Goal: Task Accomplishment & Management: Complete application form

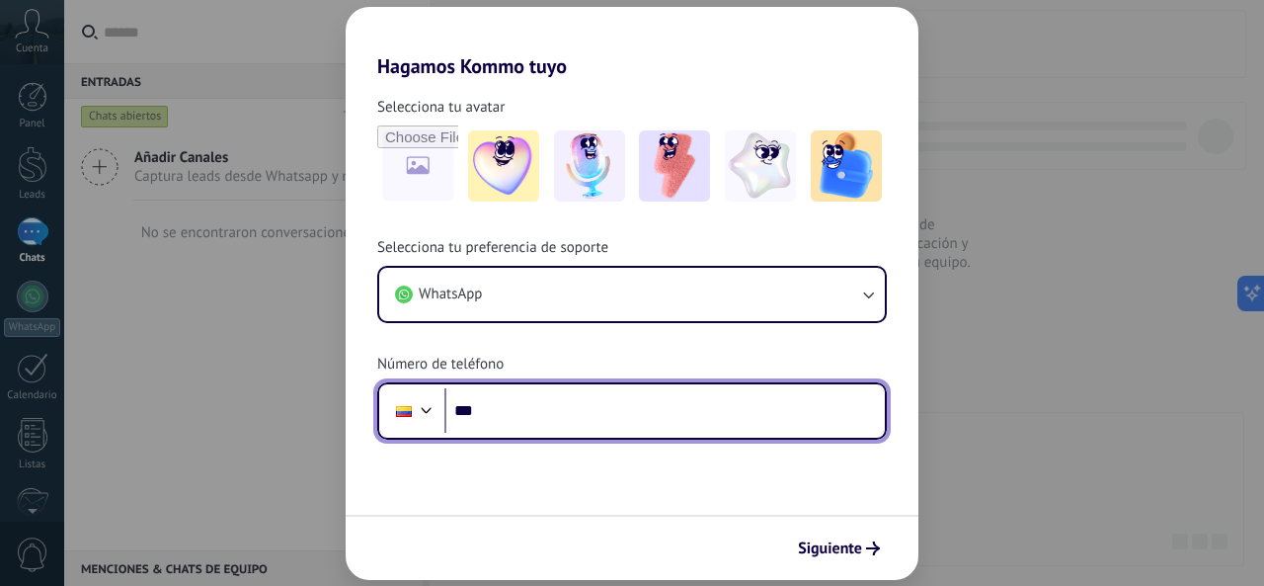
click at [564, 411] on input "***" at bounding box center [665, 410] width 441 height 45
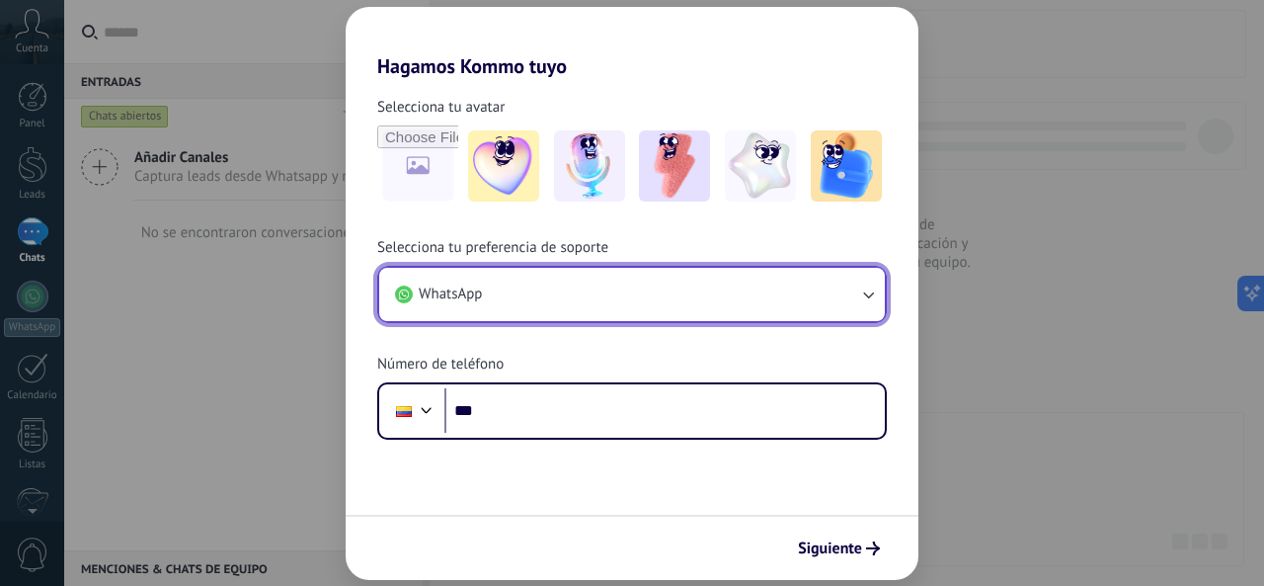
click at [858, 292] on icon "button" at bounding box center [868, 294] width 20 height 20
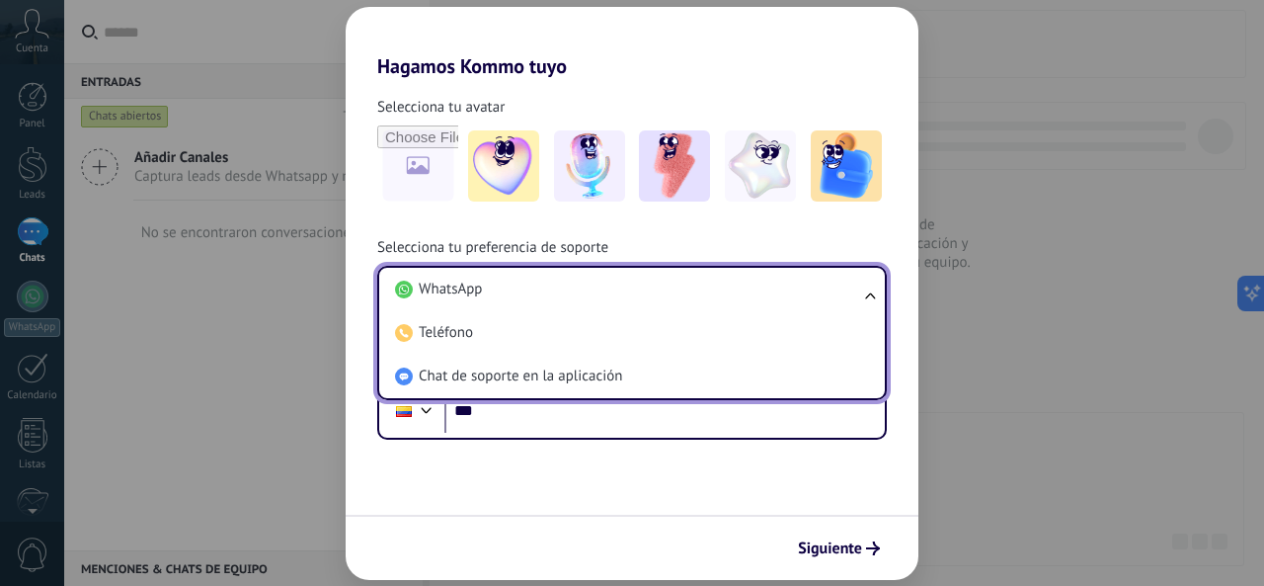
click at [833, 252] on div "Selecciona tu preferencia de soporte WhatsApp WhatsApp Teléfono Chat de soporte…" at bounding box center [632, 339] width 573 height 202
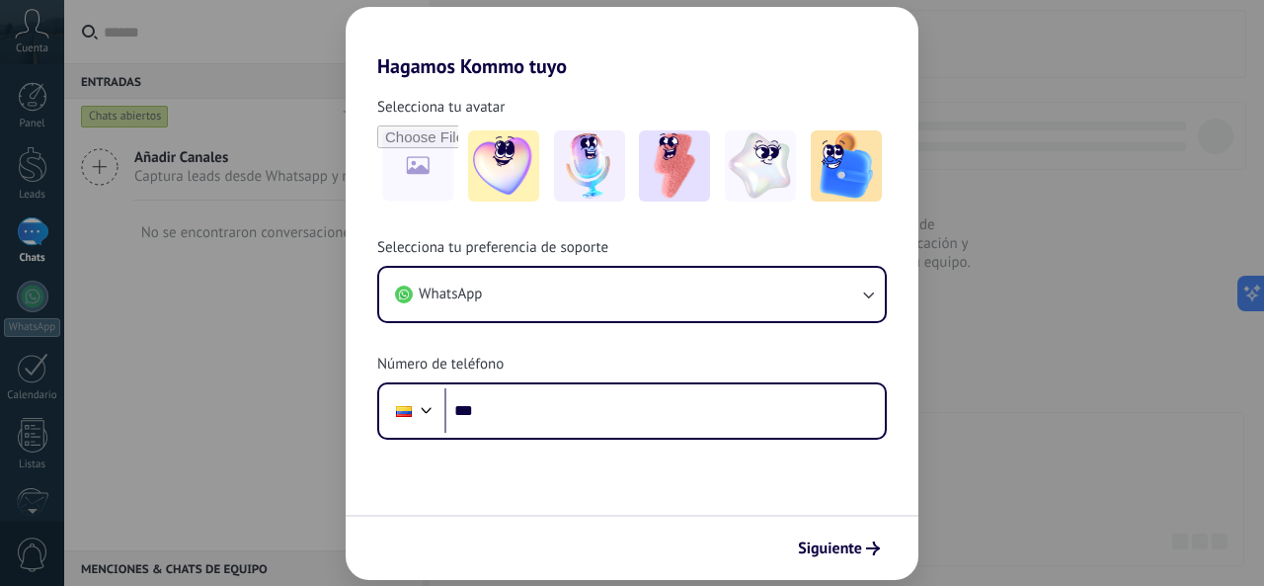
click at [833, 252] on div "Selecciona tu preferencia de soporte WhatsApp Número de teléfono Phone ***" at bounding box center [632, 339] width 573 height 202
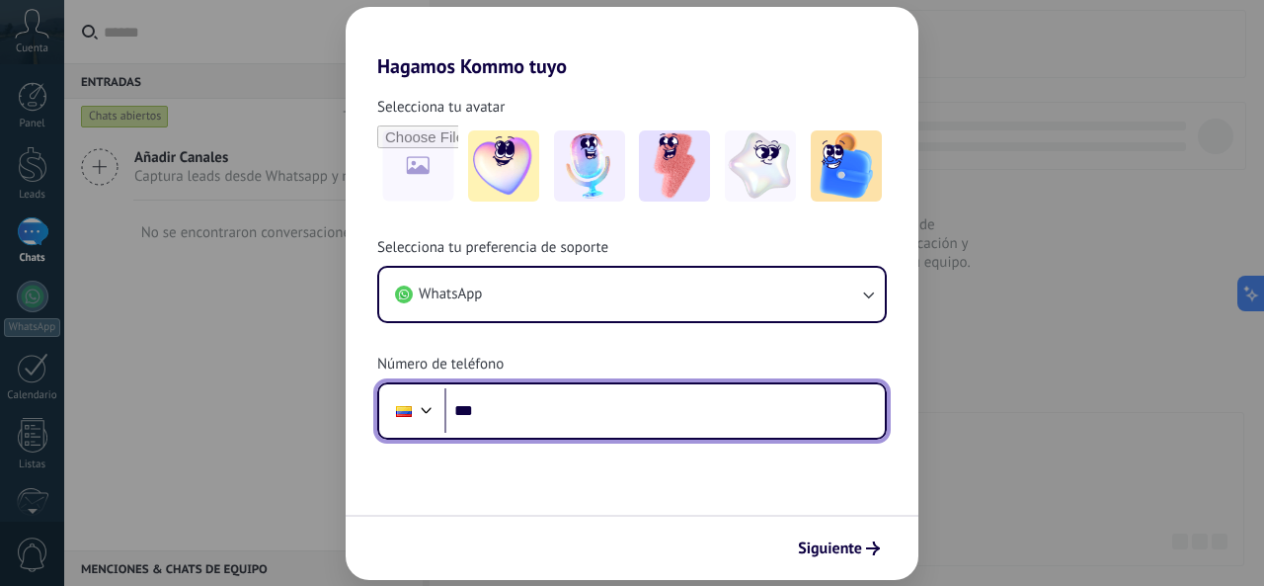
click at [522, 410] on input "***" at bounding box center [665, 410] width 441 height 45
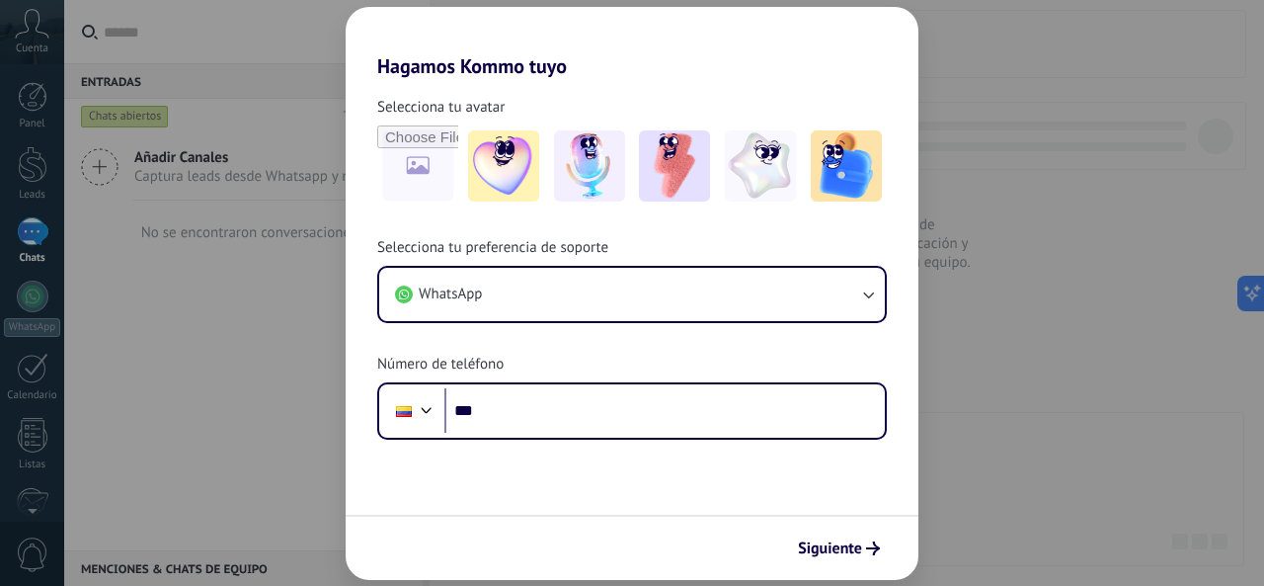
click at [145, 366] on div "Hagamos Kommo tuyo Selecciona tu avatar Selecciona tu preferencia de soporte Wh…" at bounding box center [632, 293] width 1264 height 586
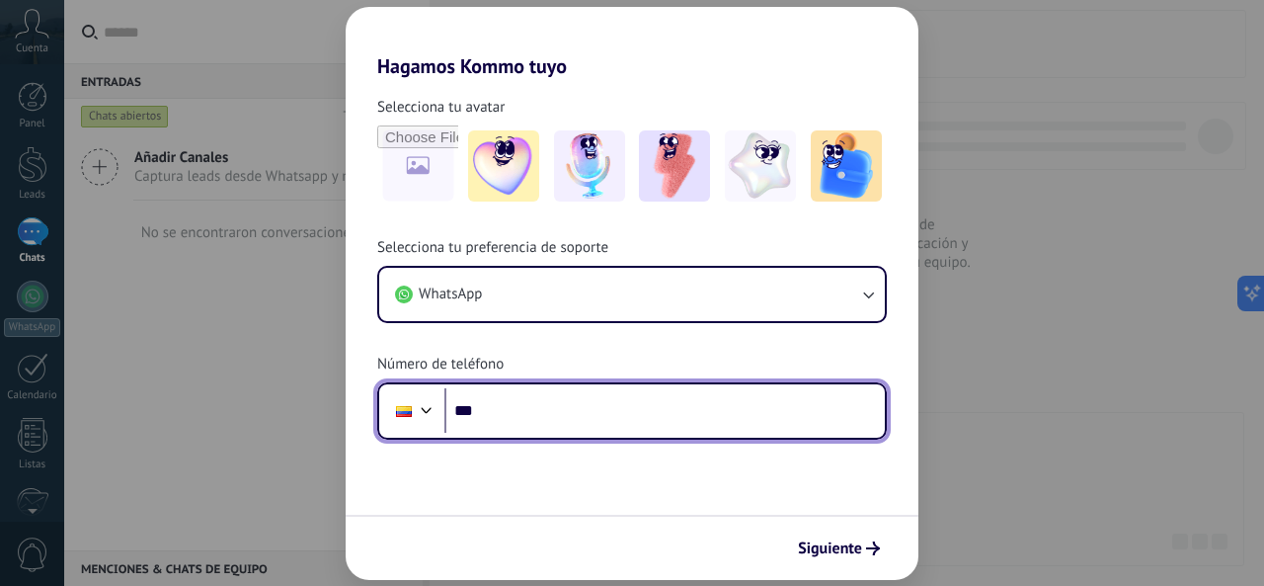
click at [572, 426] on input "***" at bounding box center [665, 410] width 441 height 45
type input "**********"
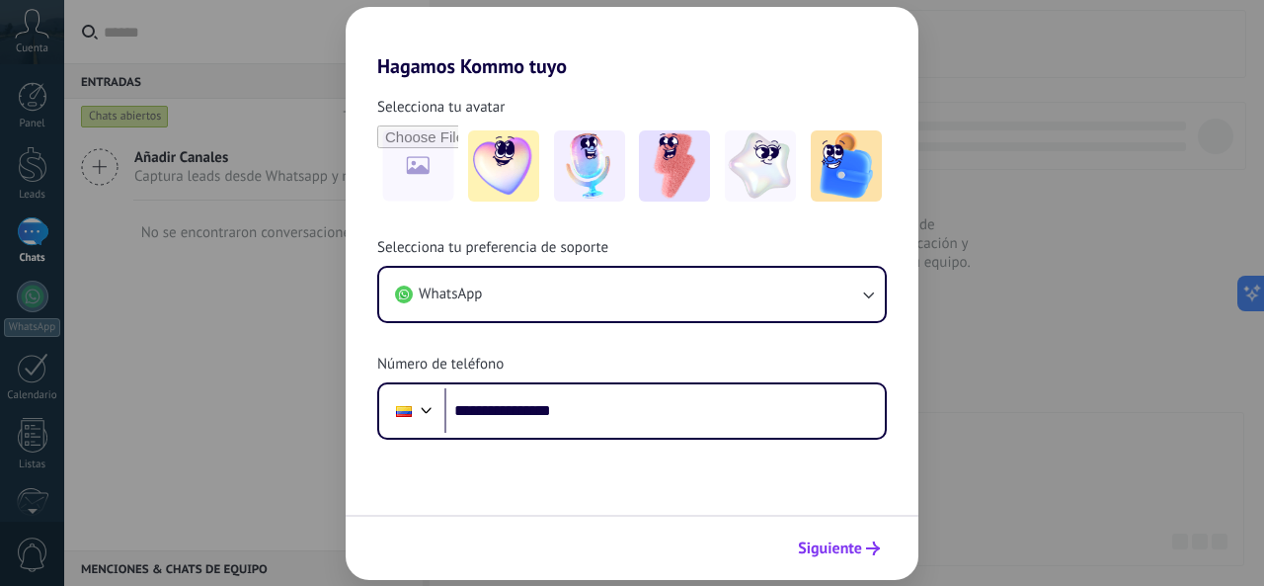
click at [826, 555] on span "Siguiente" at bounding box center [830, 548] width 64 height 14
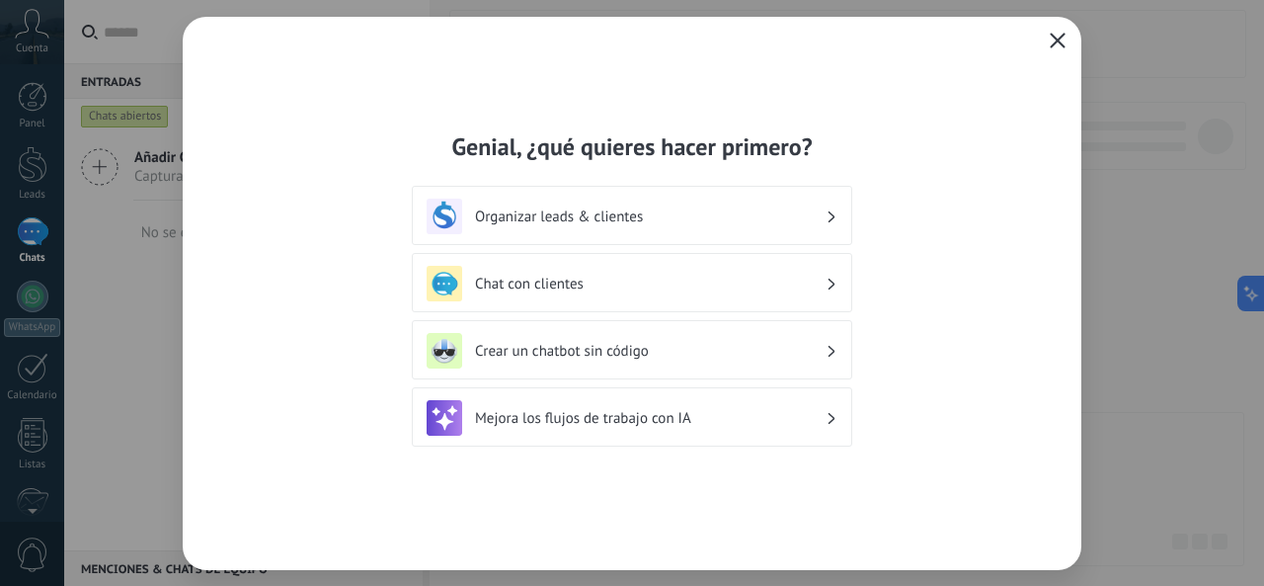
click at [699, 422] on h3 "Mejora los flujos de trabajo con IA" at bounding box center [650, 418] width 351 height 19
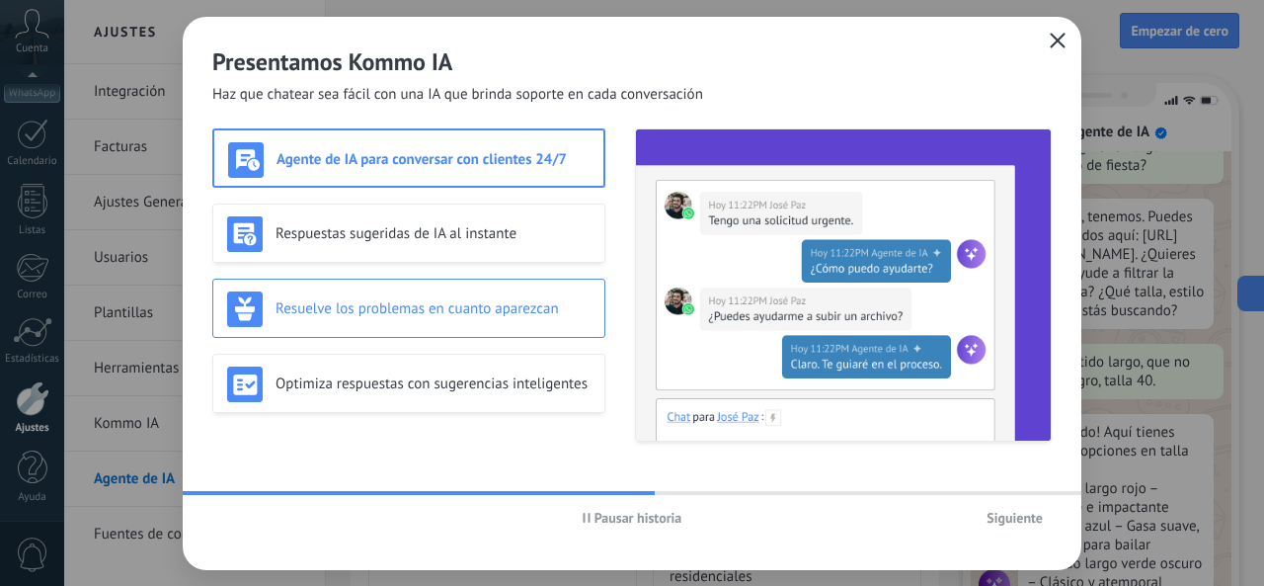
scroll to position [65, 0]
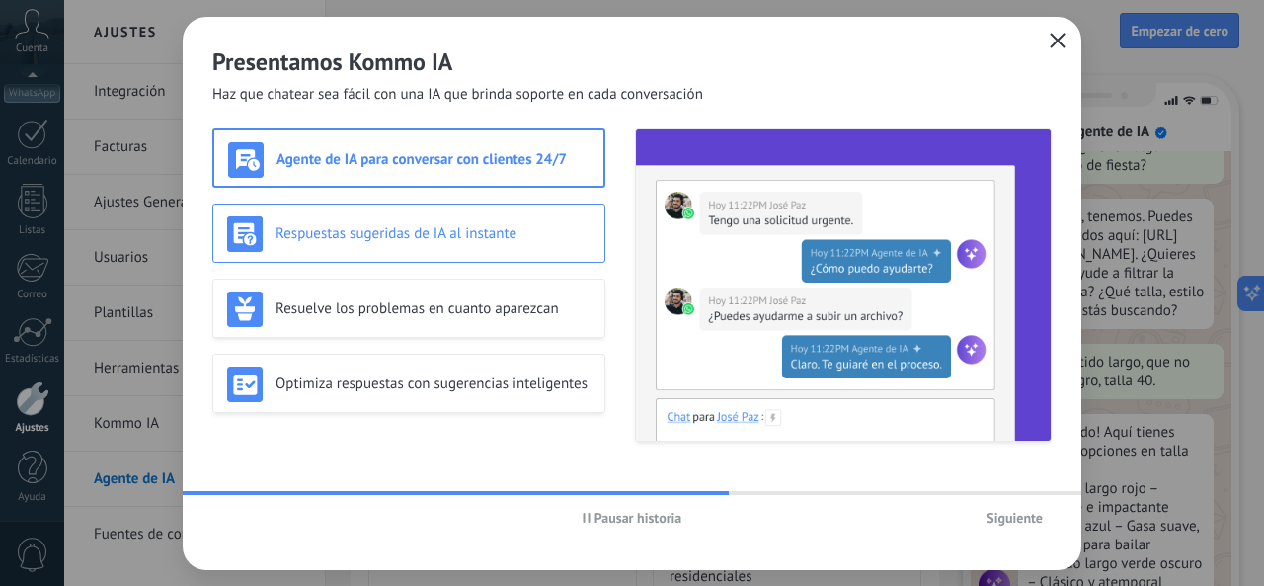
click at [551, 234] on h3 "Respuestas sugeridas de IA al instante" at bounding box center [433, 233] width 315 height 19
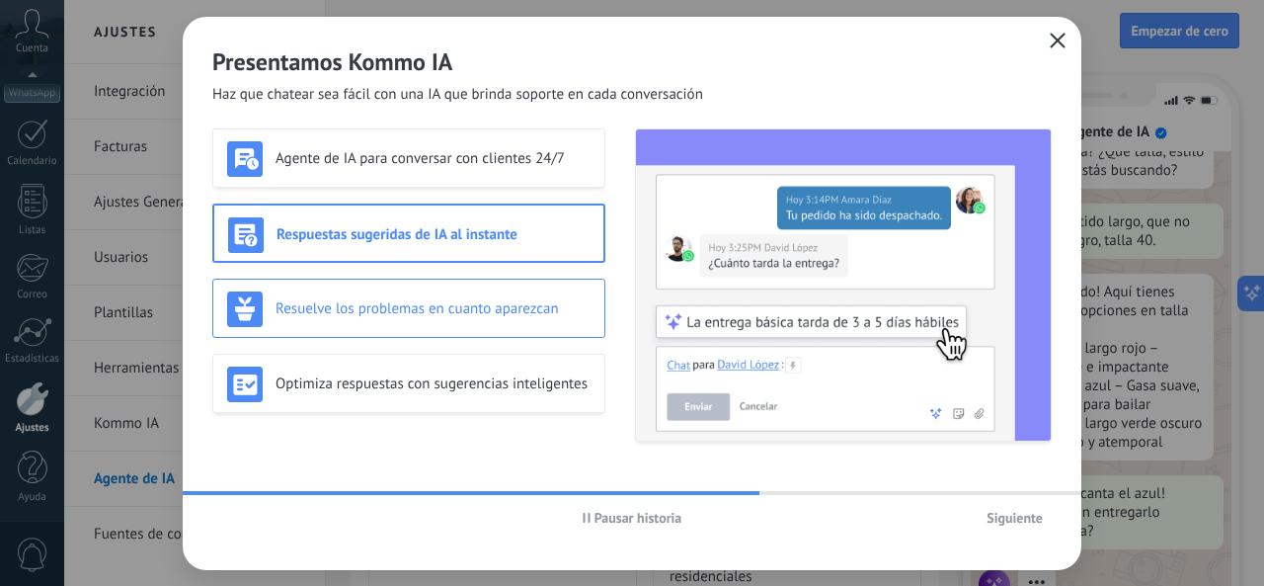
scroll to position [207, 0]
click at [531, 291] on div "Resuelve los problemas en cuanto aparezcan" at bounding box center [409, 309] width 364 height 36
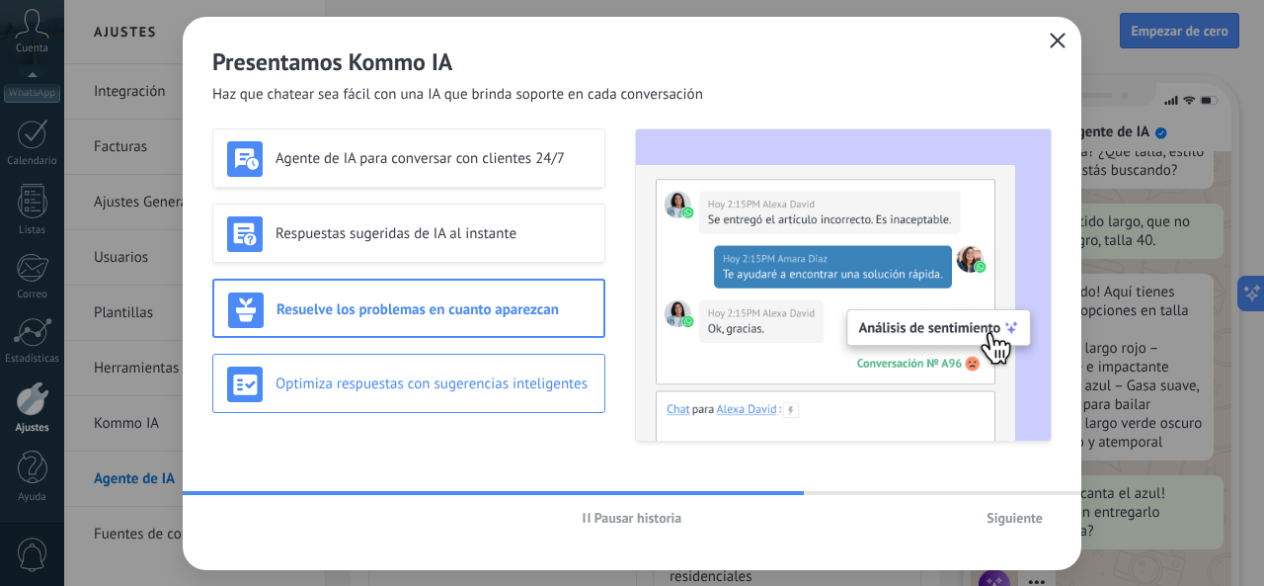
click at [512, 365] on div "Optimiza respuestas con sugerencias inteligentes" at bounding box center [408, 383] width 393 height 59
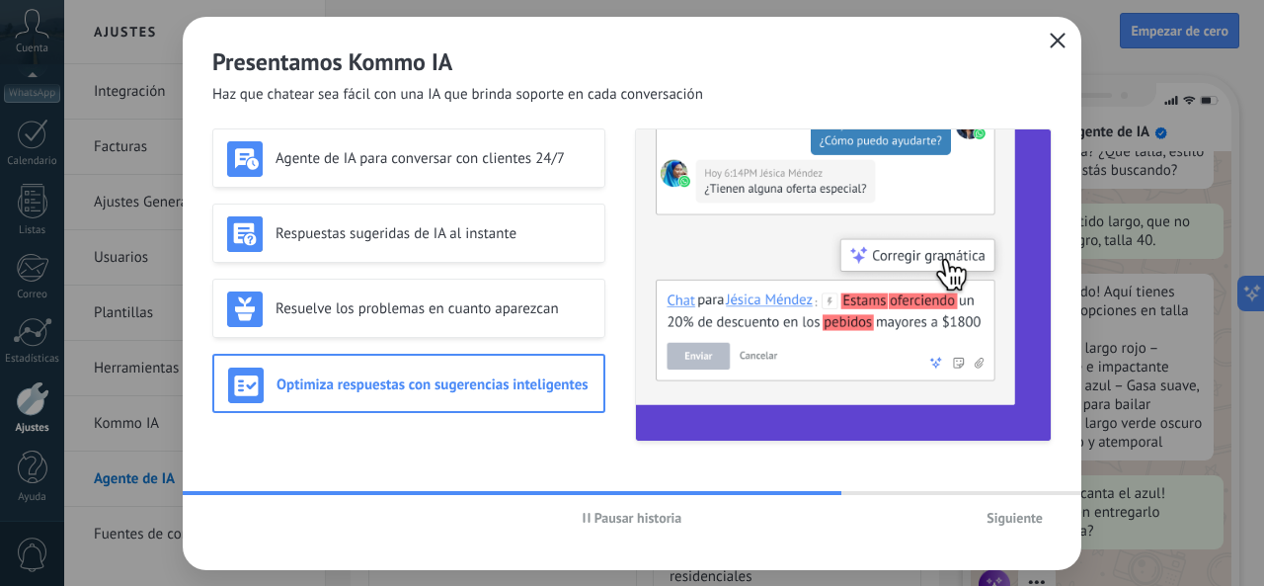
click at [1005, 513] on span "Siguiente" at bounding box center [1015, 518] width 56 height 14
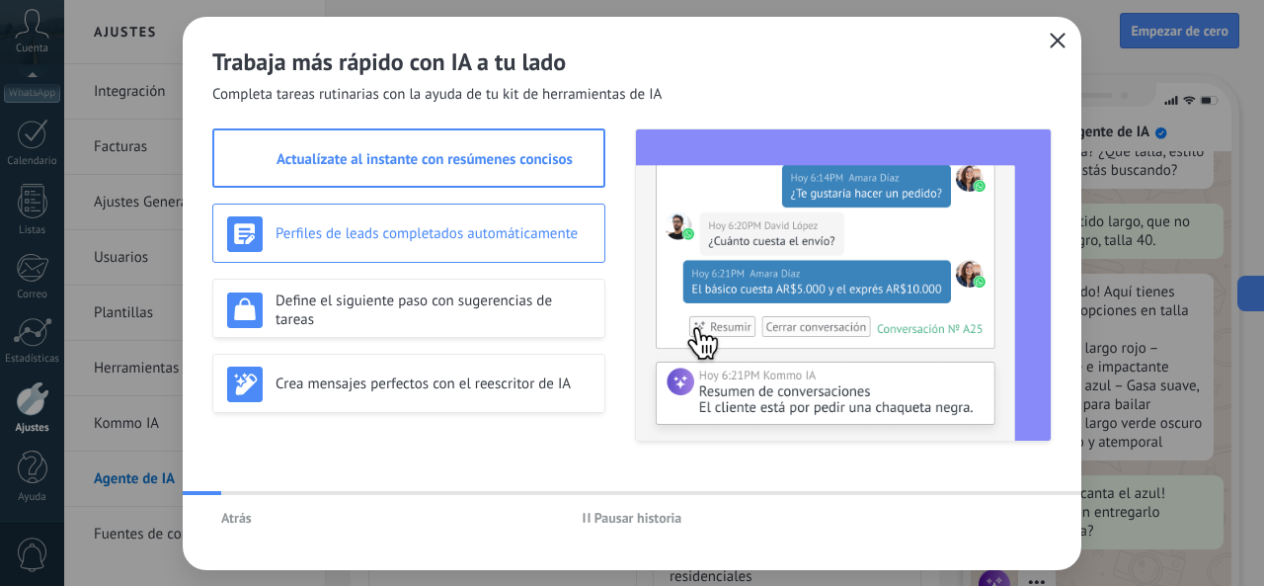
scroll to position [245, 0]
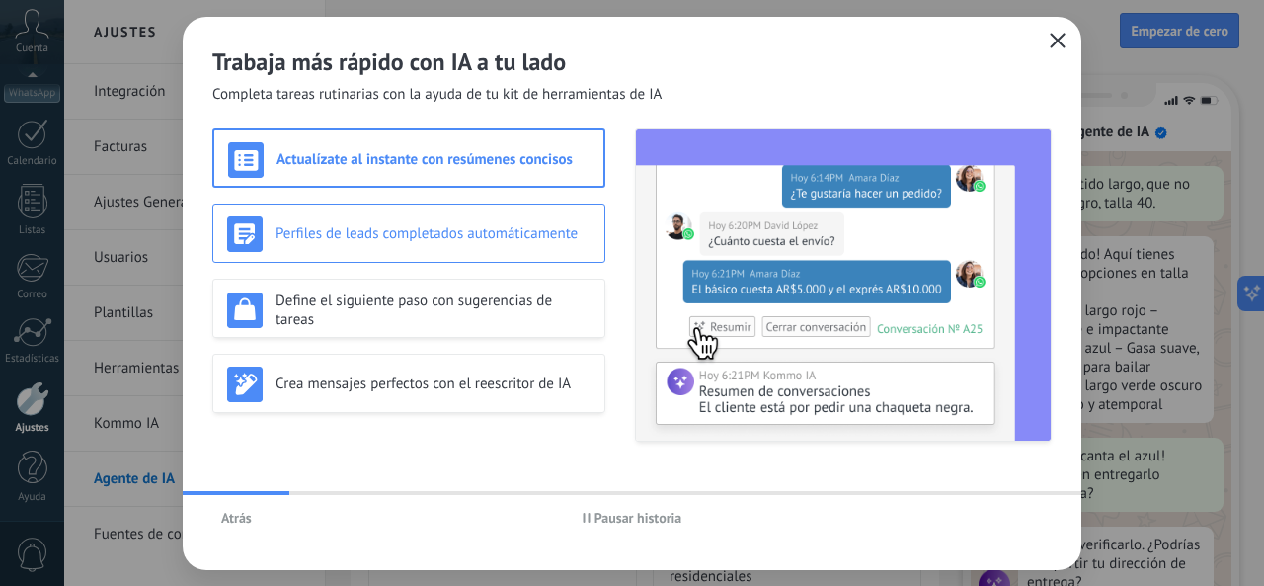
click at [461, 238] on h3 "Perfiles de leads completados automáticamente" at bounding box center [433, 233] width 315 height 19
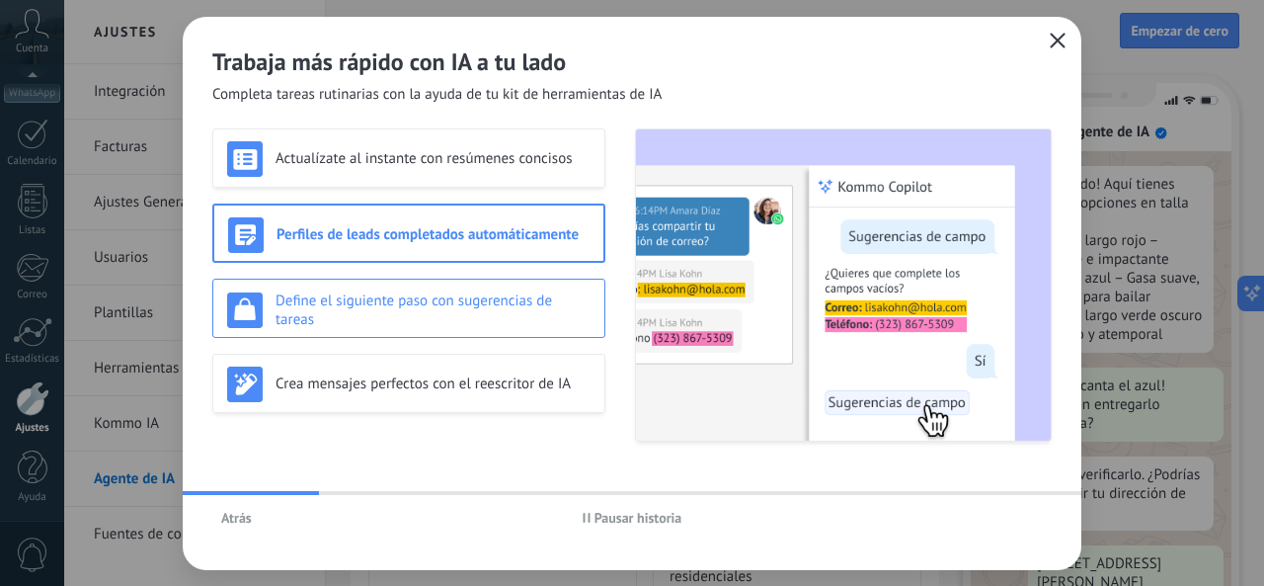
click at [474, 320] on h3 "Define el siguiente paso con sugerencias de tareas" at bounding box center [433, 310] width 315 height 38
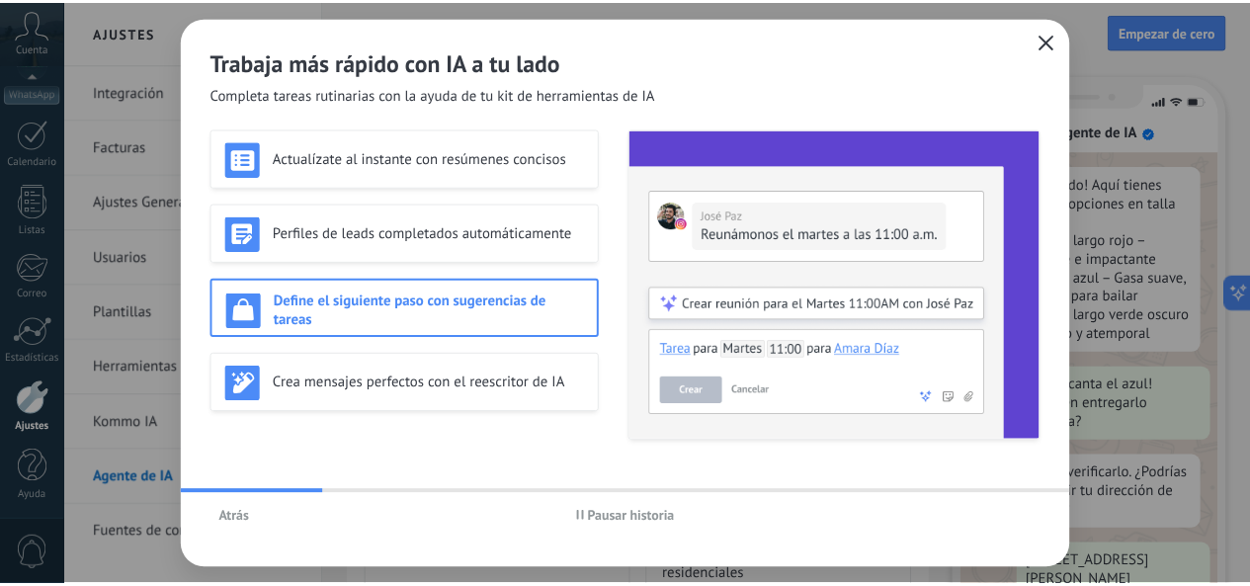
scroll to position [367, 0]
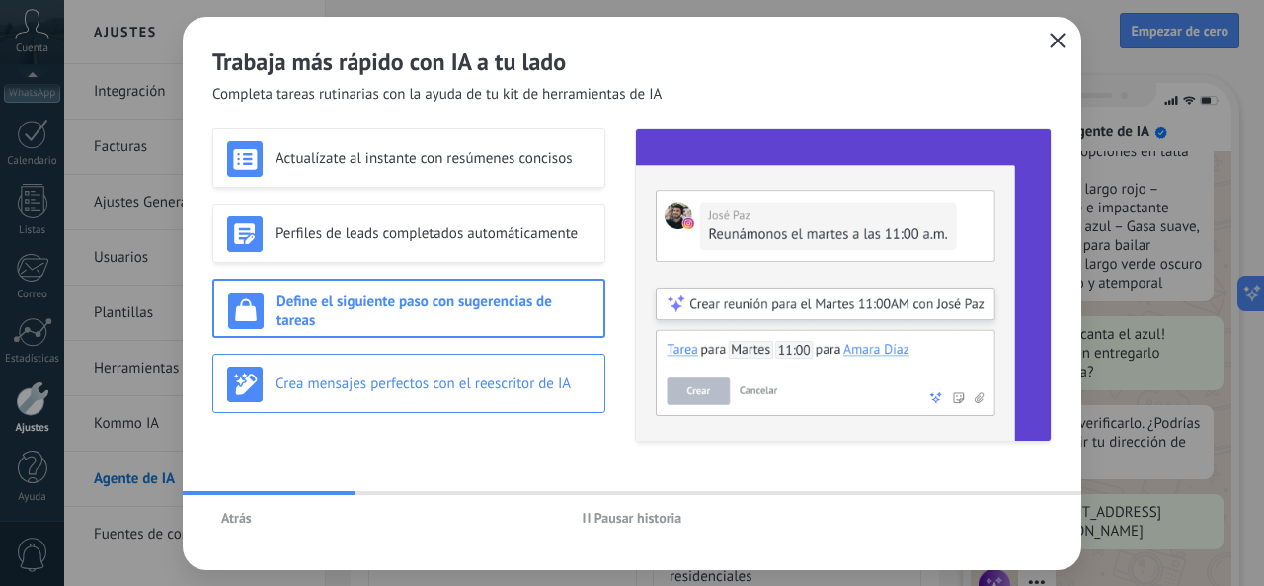
click at [492, 394] on div "Crea mensajes perfectos con el reescritor de IA" at bounding box center [409, 384] width 364 height 36
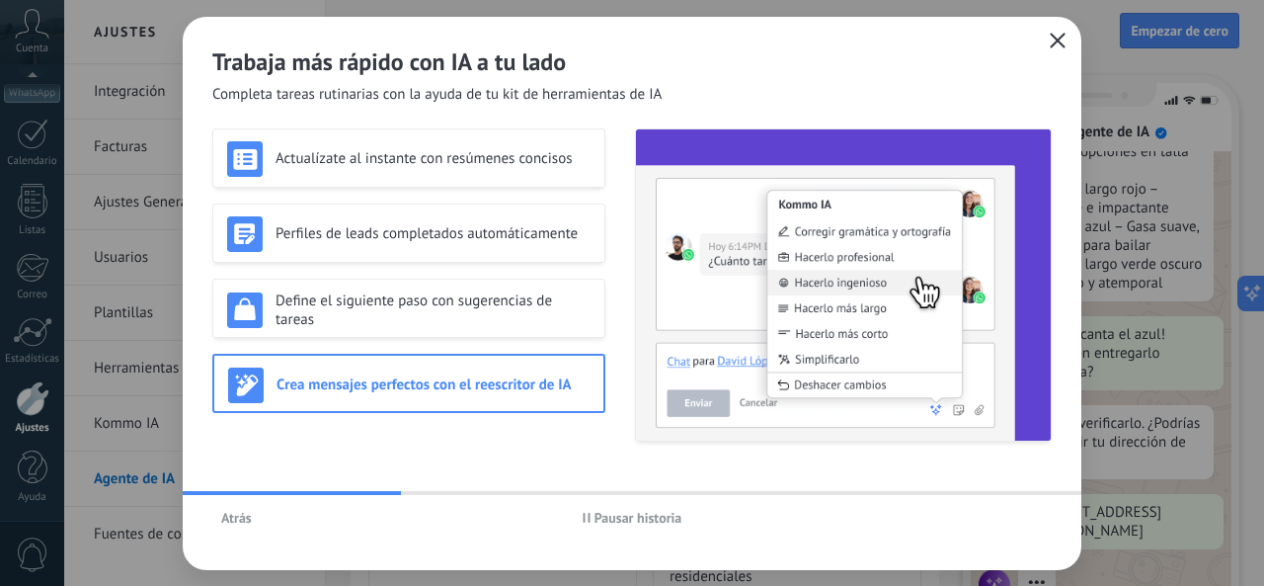
click at [1064, 39] on icon "button" at bounding box center [1058, 41] width 16 height 16
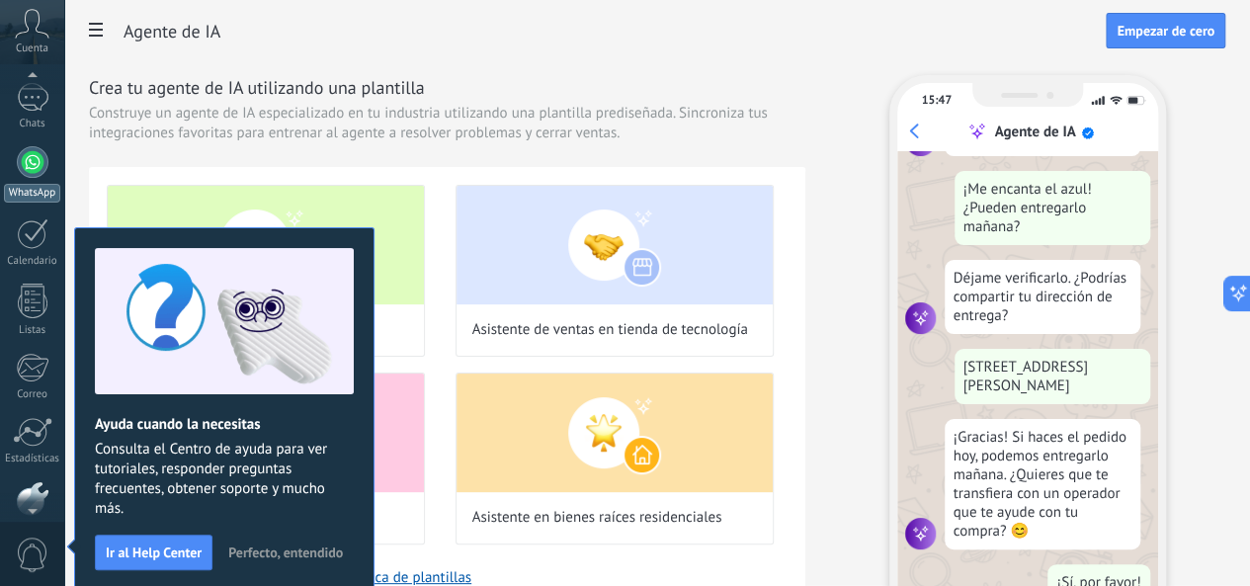
scroll to position [516, 0]
click at [28, 171] on div at bounding box center [33, 162] width 32 height 32
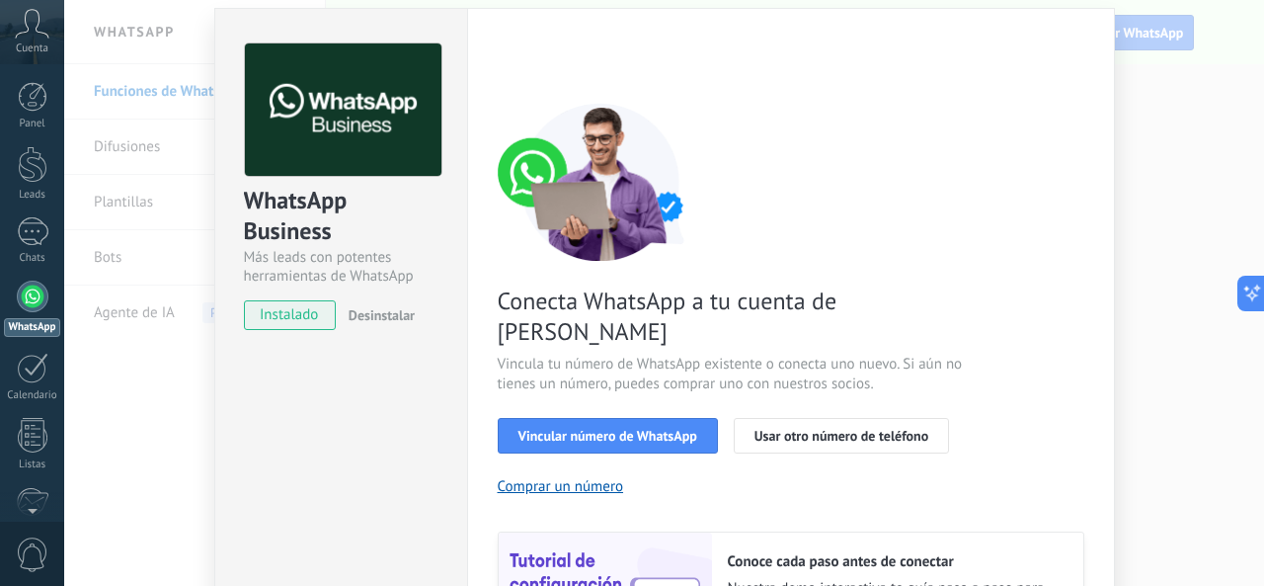
scroll to position [91, 0]
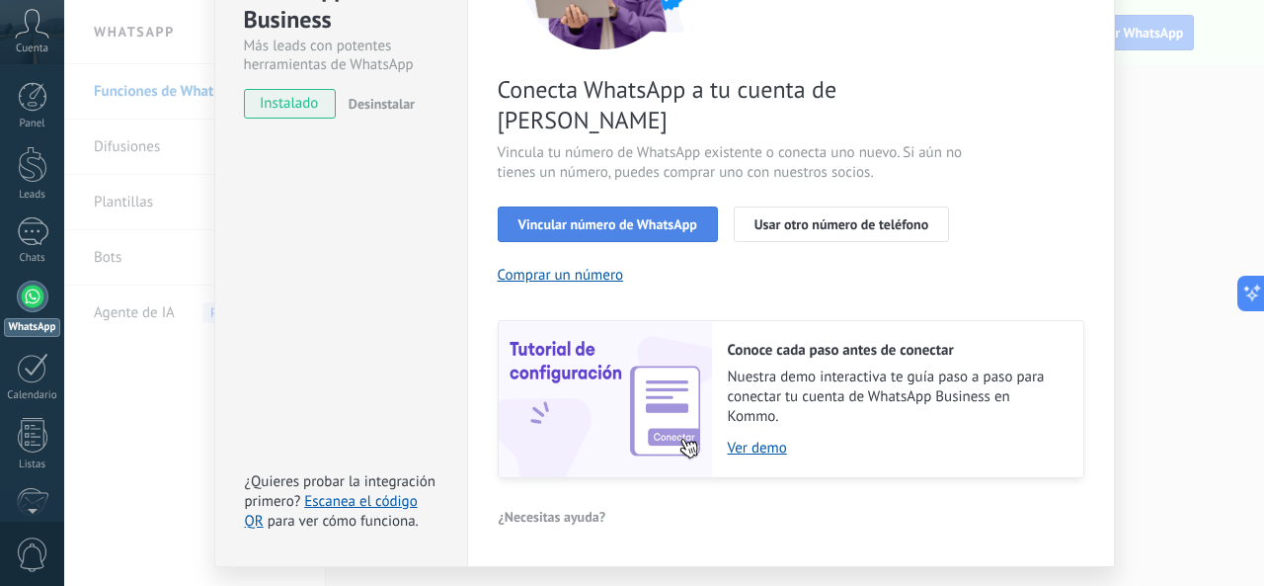
click at [669, 217] on span "Vincular número de WhatsApp" at bounding box center [608, 224] width 179 height 14
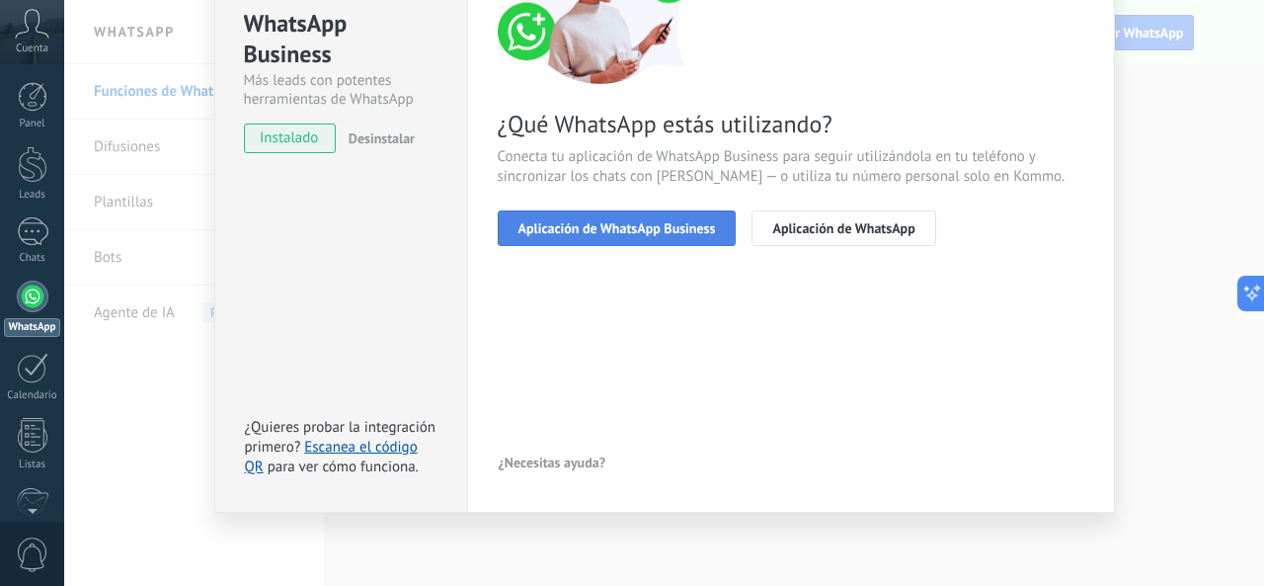
click at [676, 233] on span "Aplicación de WhatsApp Business" at bounding box center [618, 228] width 198 height 14
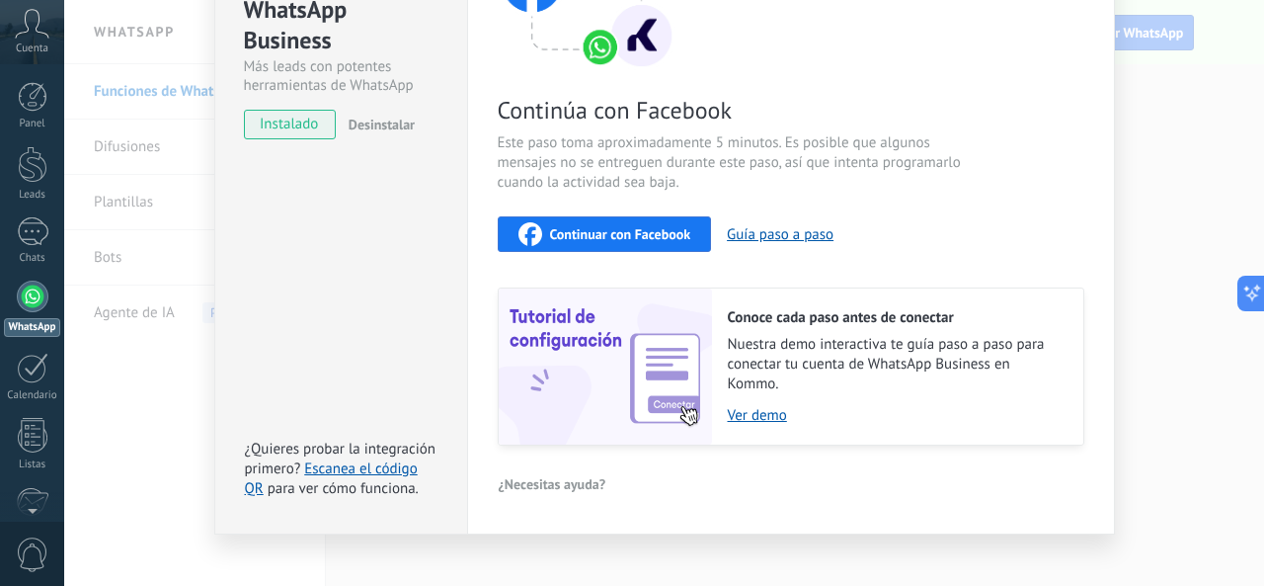
scroll to position [245, 0]
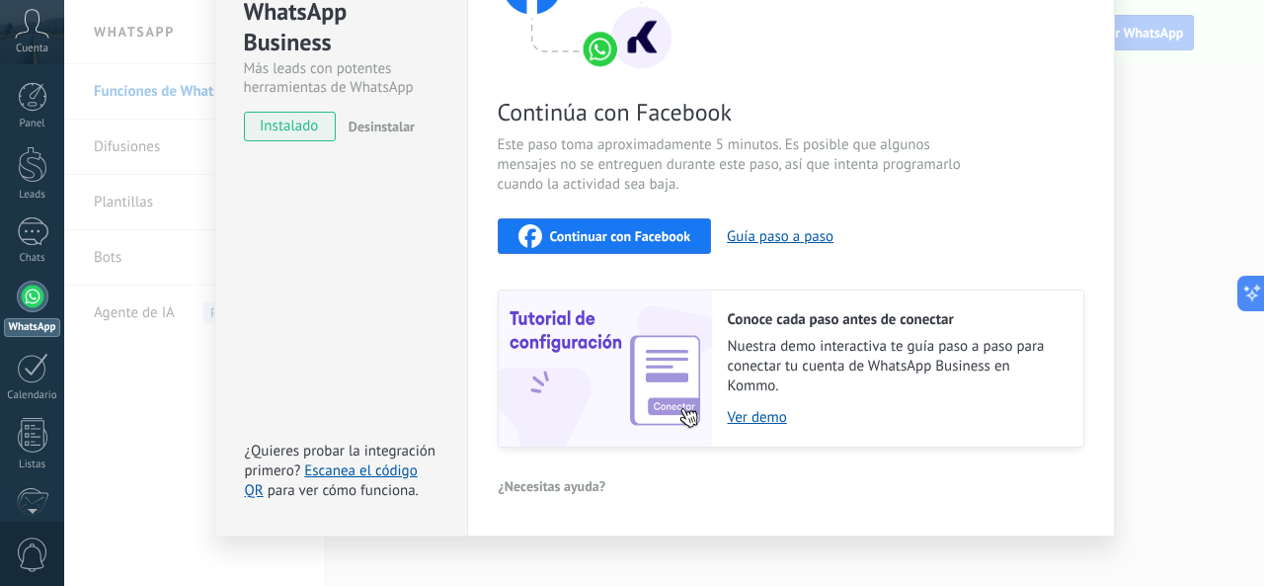
click at [630, 238] on span "Continuar con Facebook" at bounding box center [620, 236] width 141 height 14
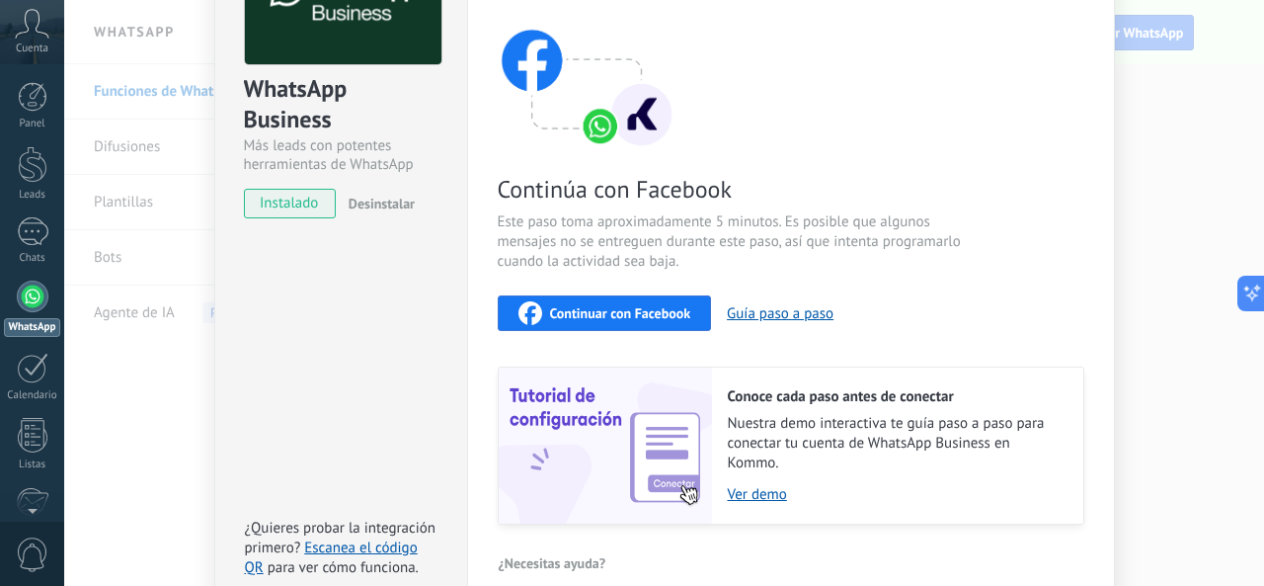
scroll to position [168, 0]
click at [599, 307] on span "Continuar con Facebook" at bounding box center [620, 313] width 141 height 14
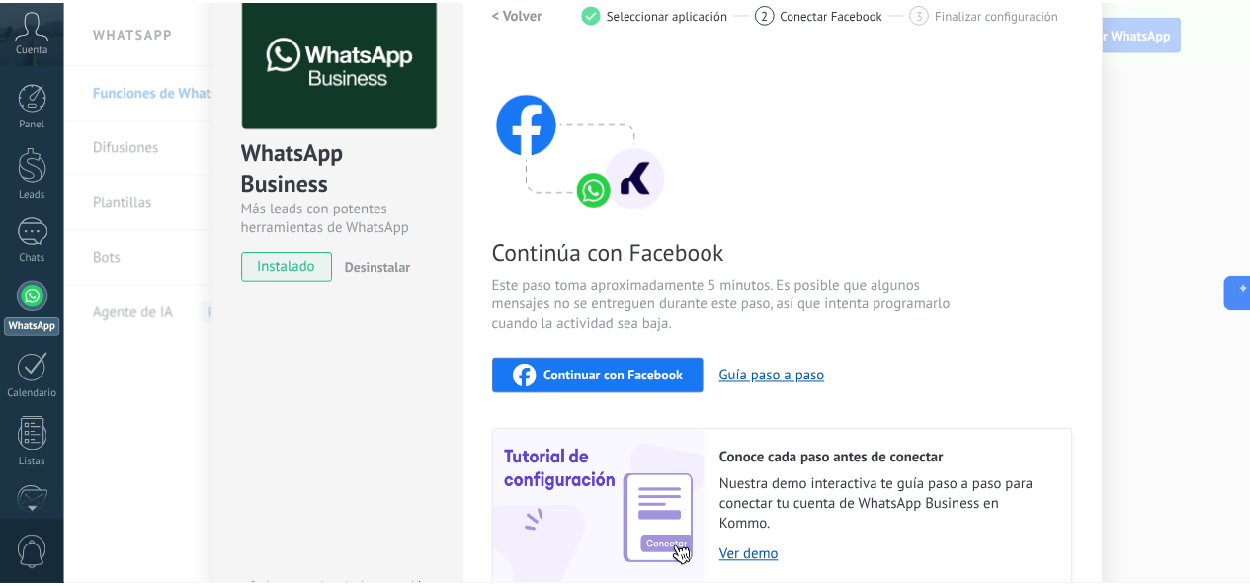
scroll to position [0, 0]
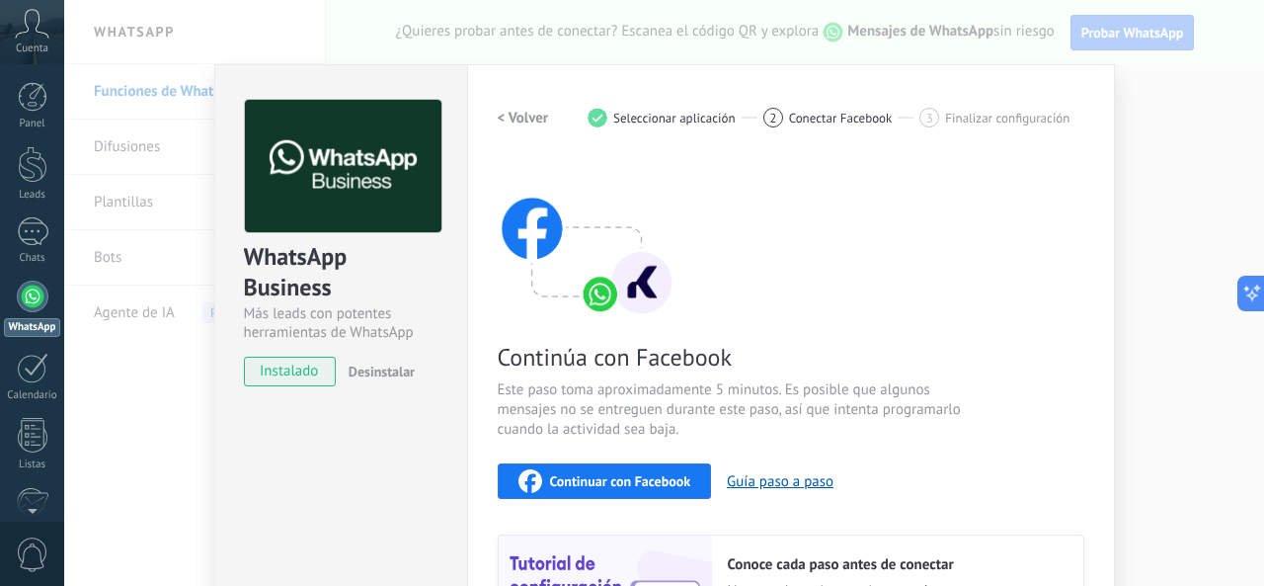
click at [34, 305] on div at bounding box center [33, 297] width 32 height 32
click at [37, 201] on div "Leads" at bounding box center [32, 195] width 57 height 13
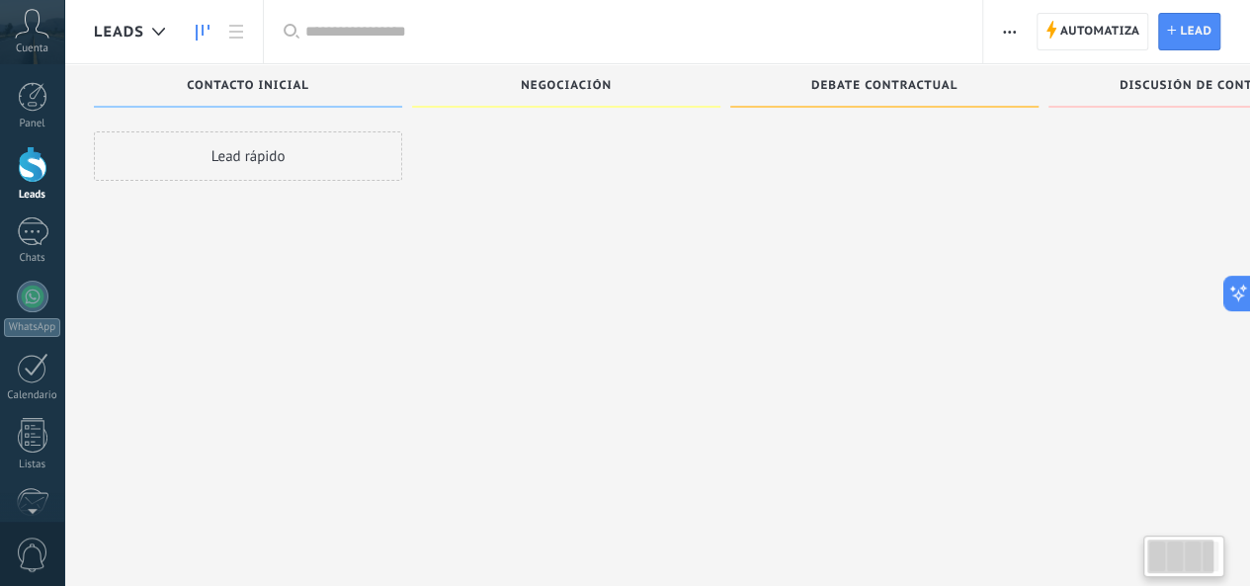
click at [38, 38] on icon at bounding box center [32, 24] width 35 height 30
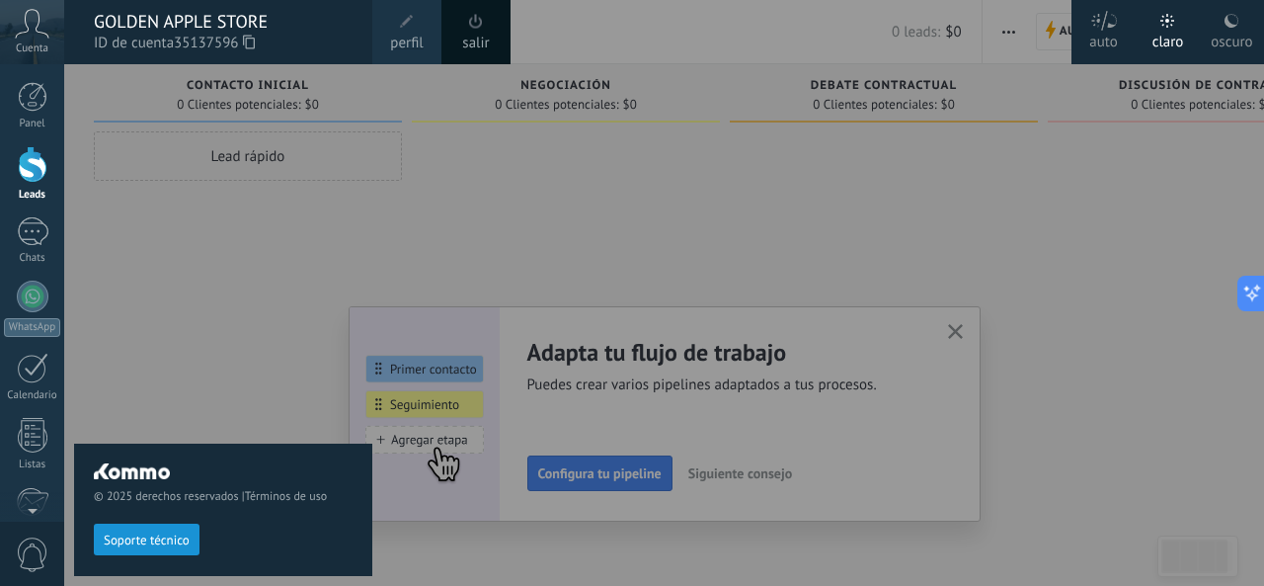
click at [408, 47] on span "perfil" at bounding box center [406, 44] width 33 height 22
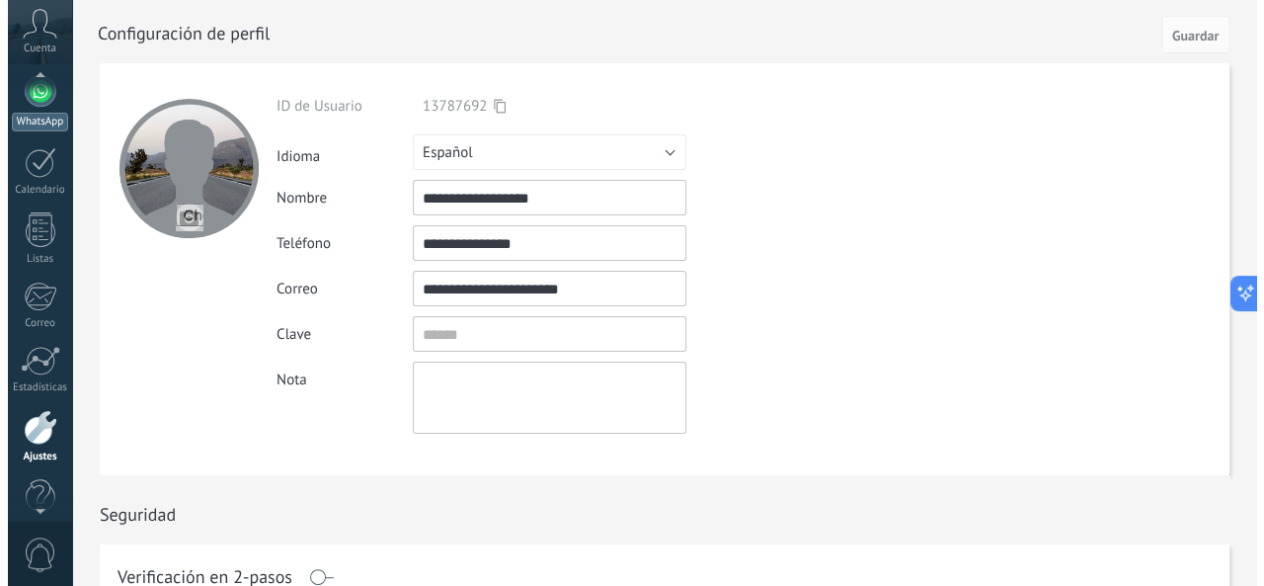
scroll to position [198, 0]
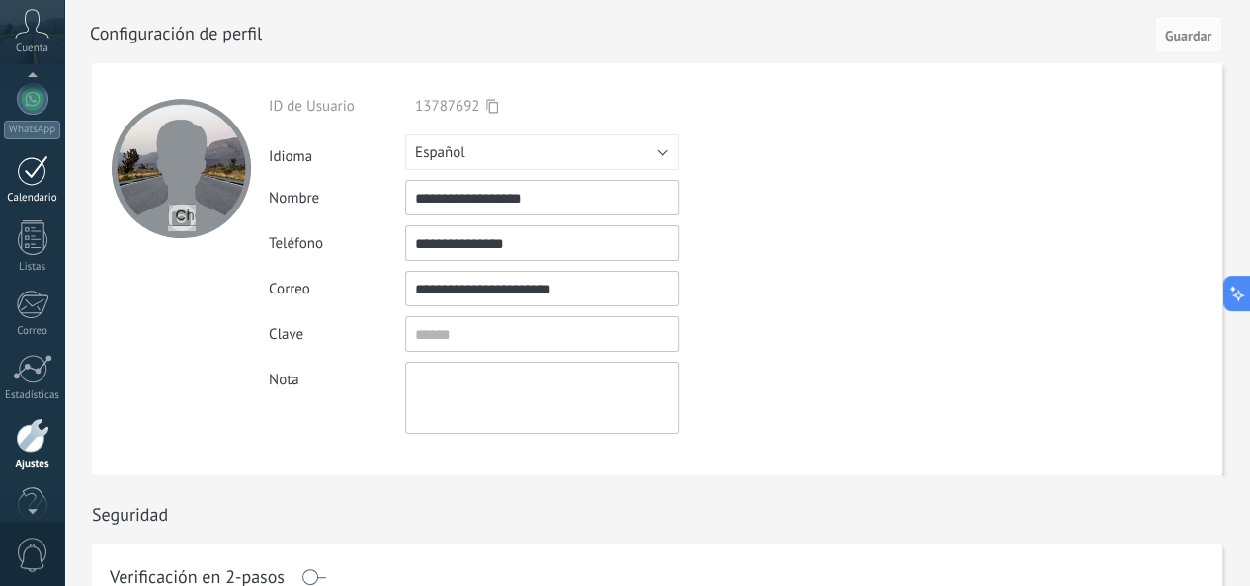
click at [30, 182] on div at bounding box center [33, 170] width 32 height 31
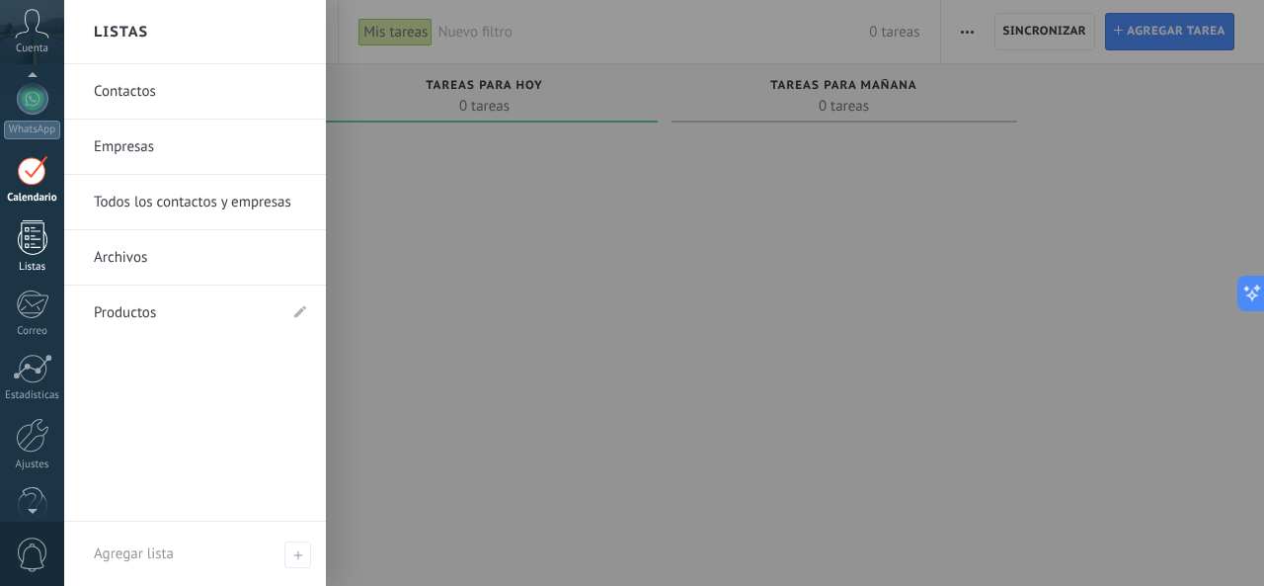
click at [27, 239] on div at bounding box center [33, 237] width 30 height 35
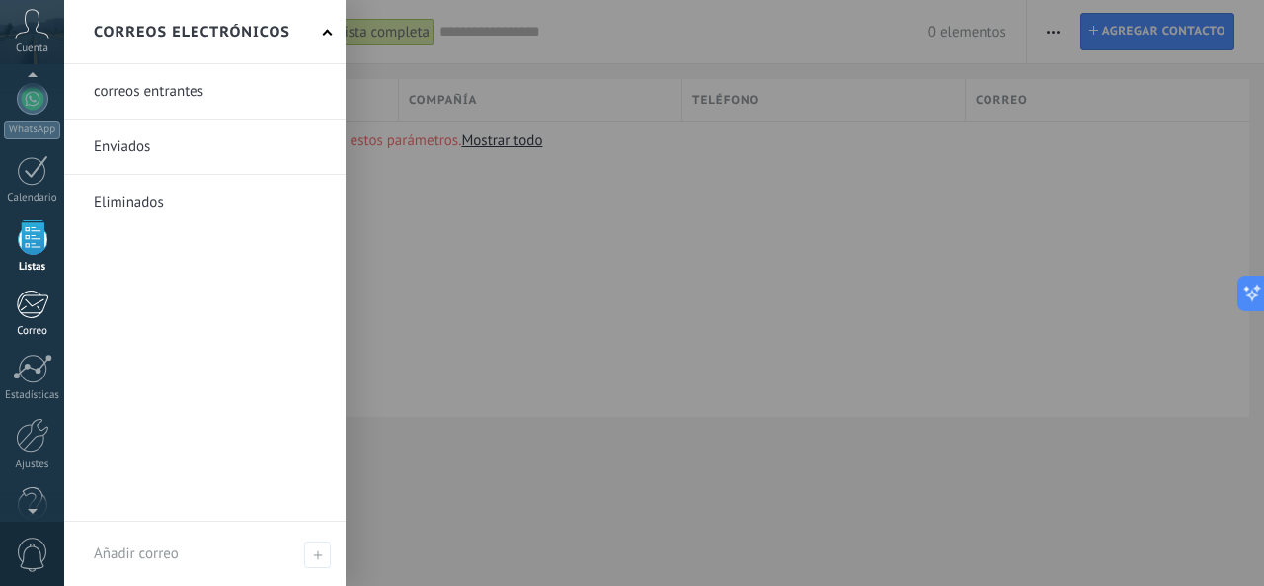
click at [32, 313] on div at bounding box center [32, 304] width 33 height 30
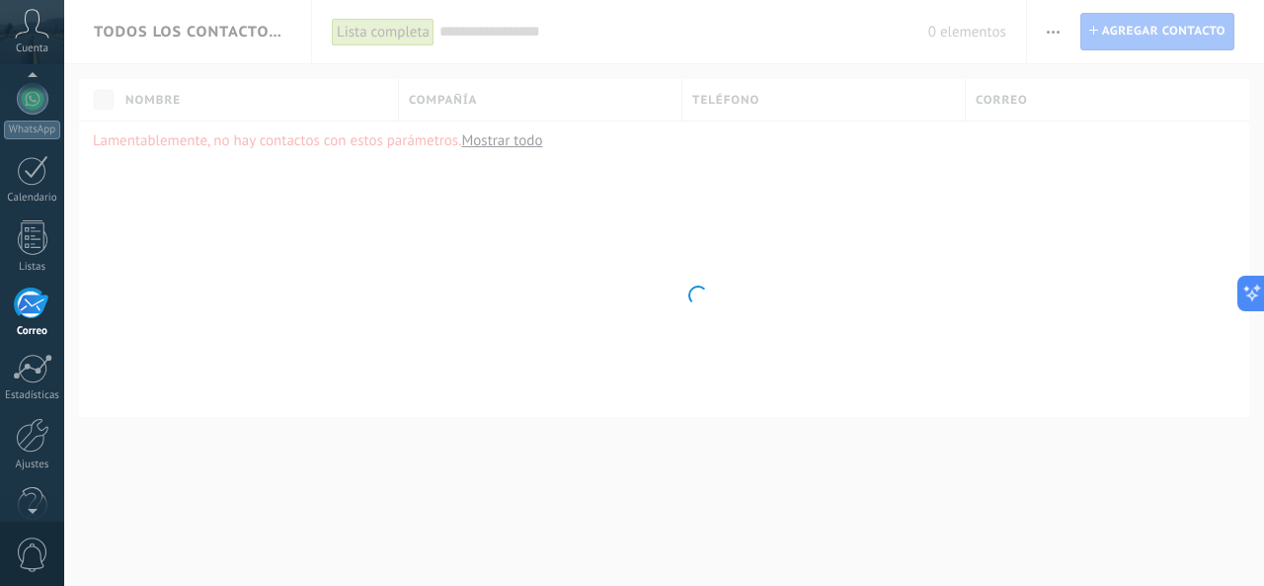
scroll to position [191, 0]
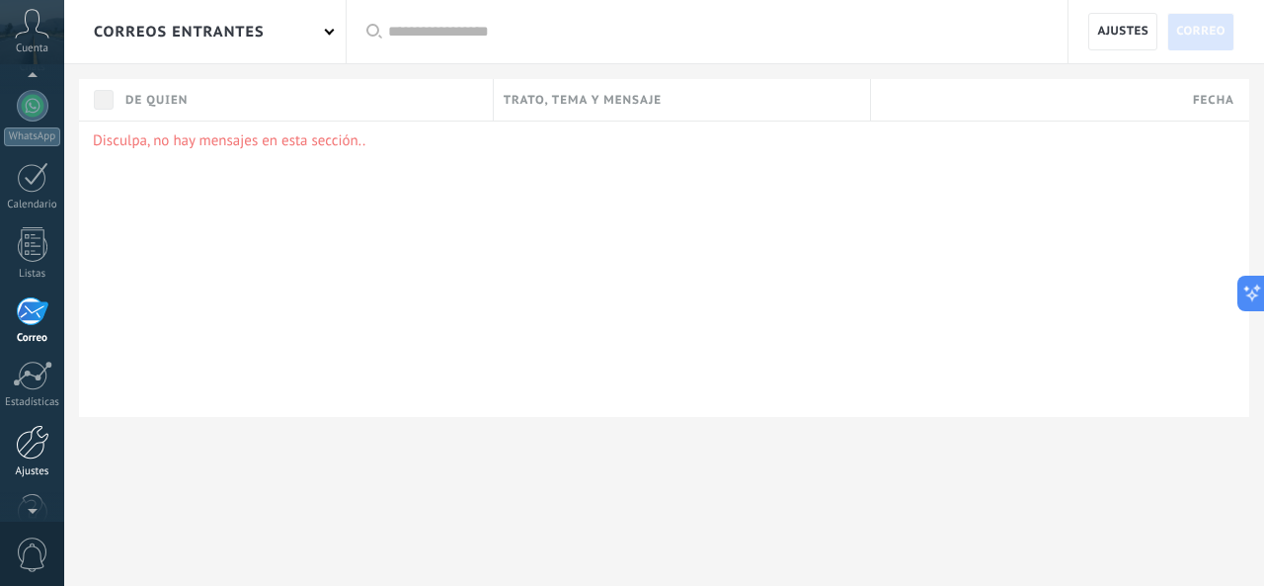
click at [29, 449] on div at bounding box center [33, 442] width 34 height 35
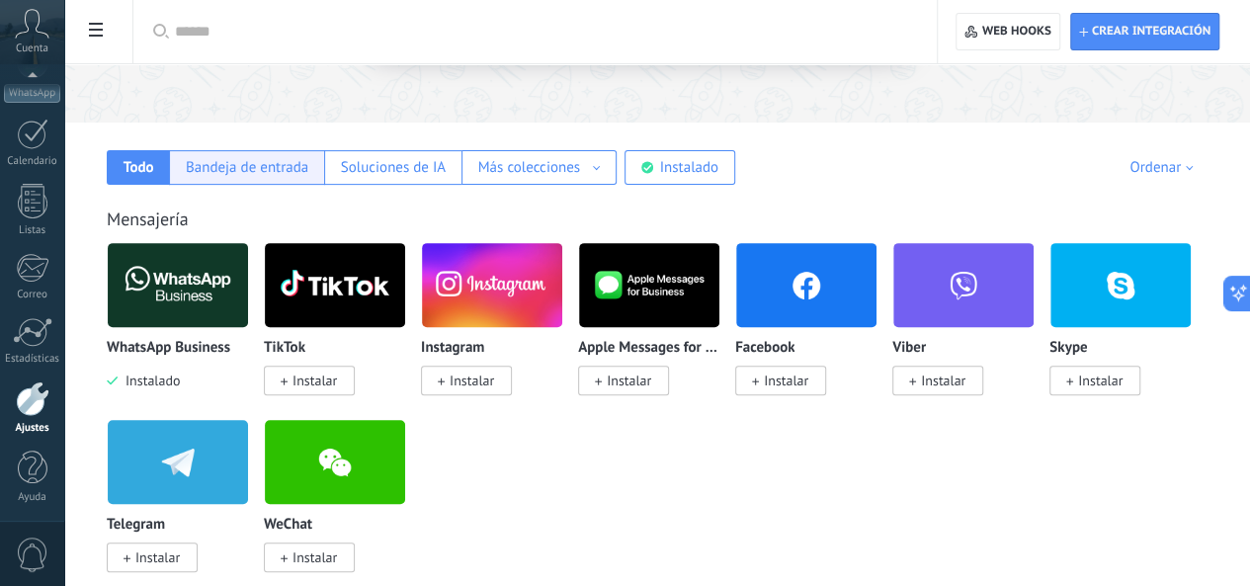
scroll to position [265, 0]
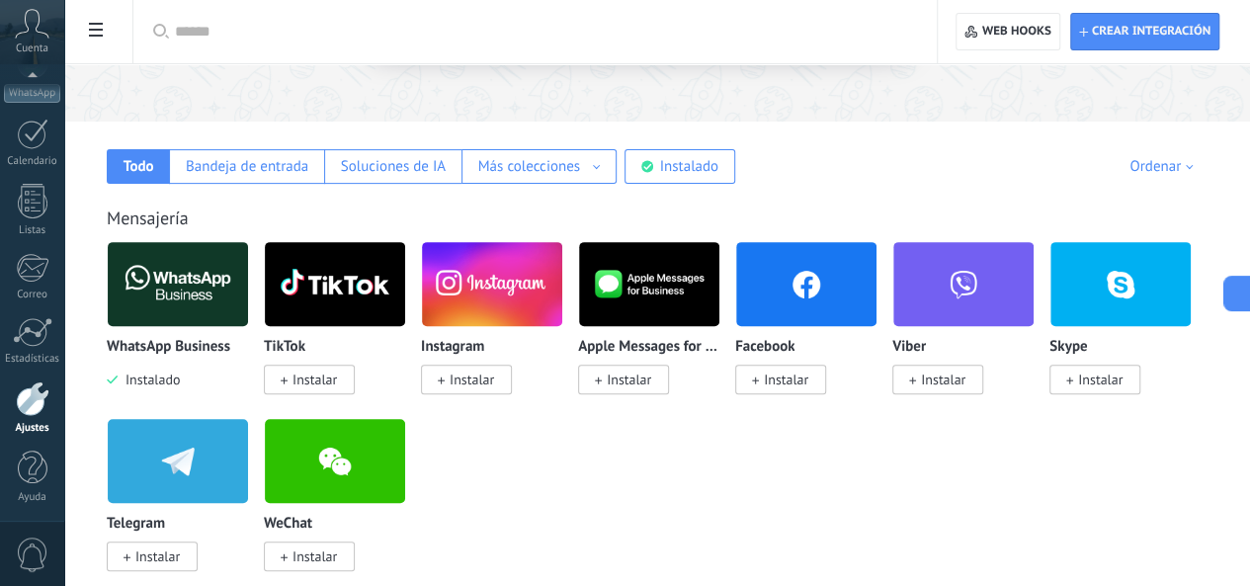
click at [826, 370] on span "Instalar" at bounding box center [780, 380] width 91 height 30
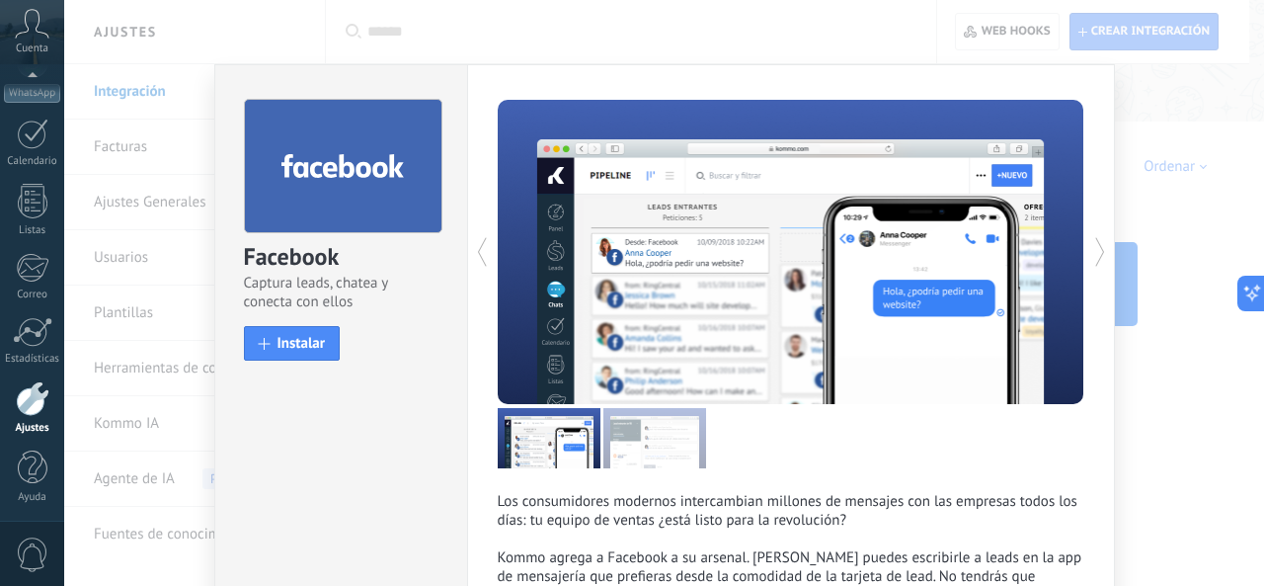
click at [1201, 193] on div "Facebook Captura leads, chatea y conecta con ellos install Instalar Los consumi…" at bounding box center [664, 293] width 1200 height 586
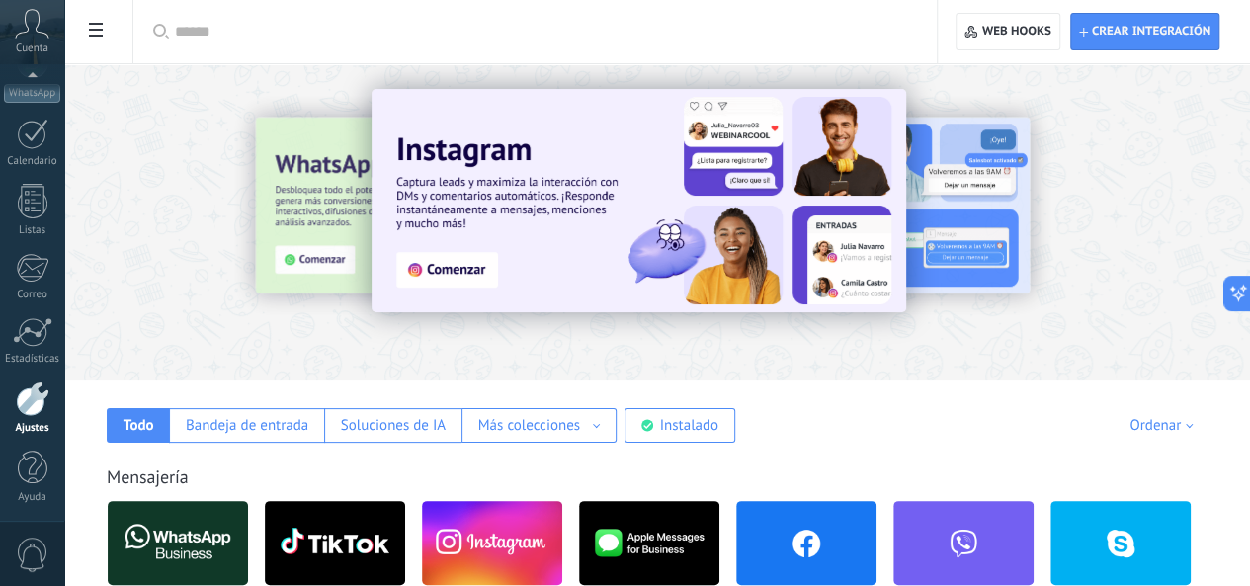
scroll to position [0, 0]
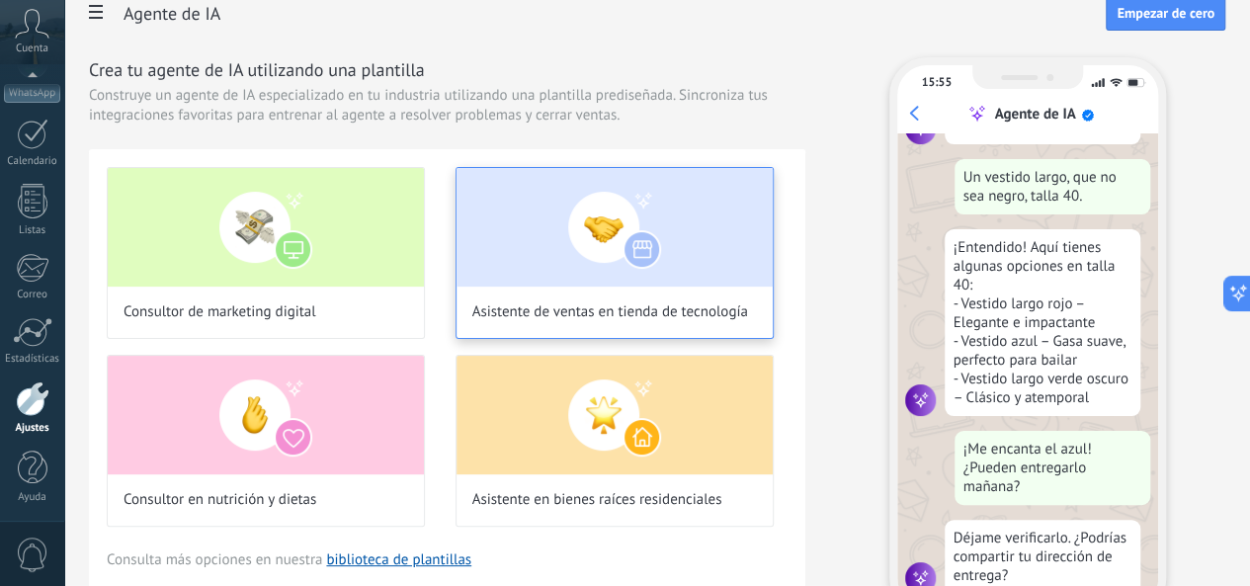
scroll to position [245, 0]
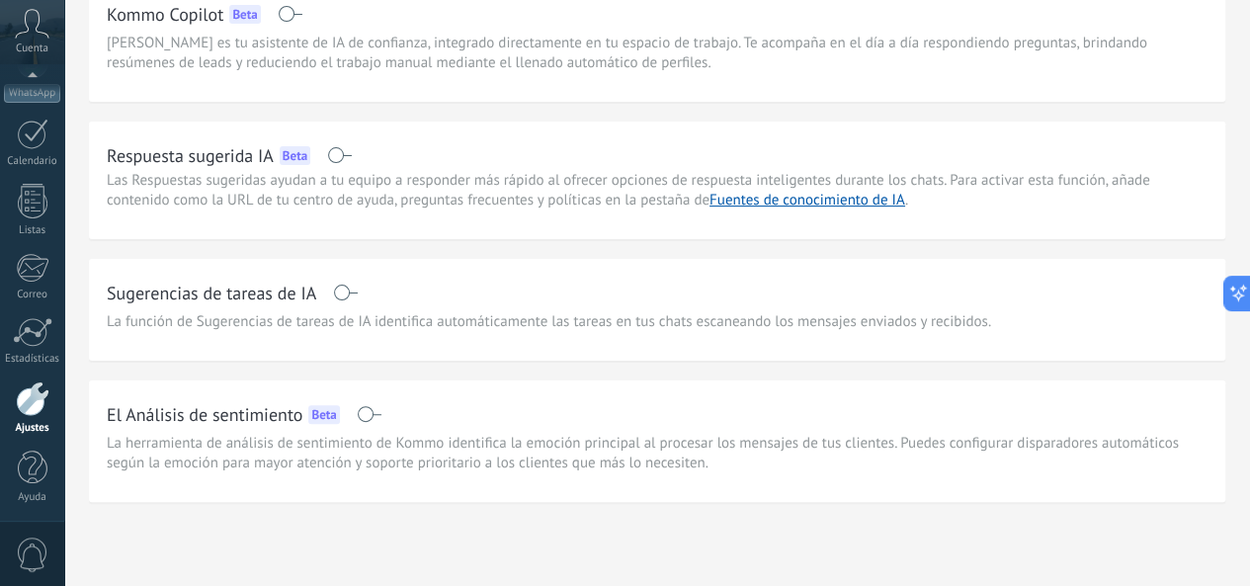
scroll to position [122, 0]
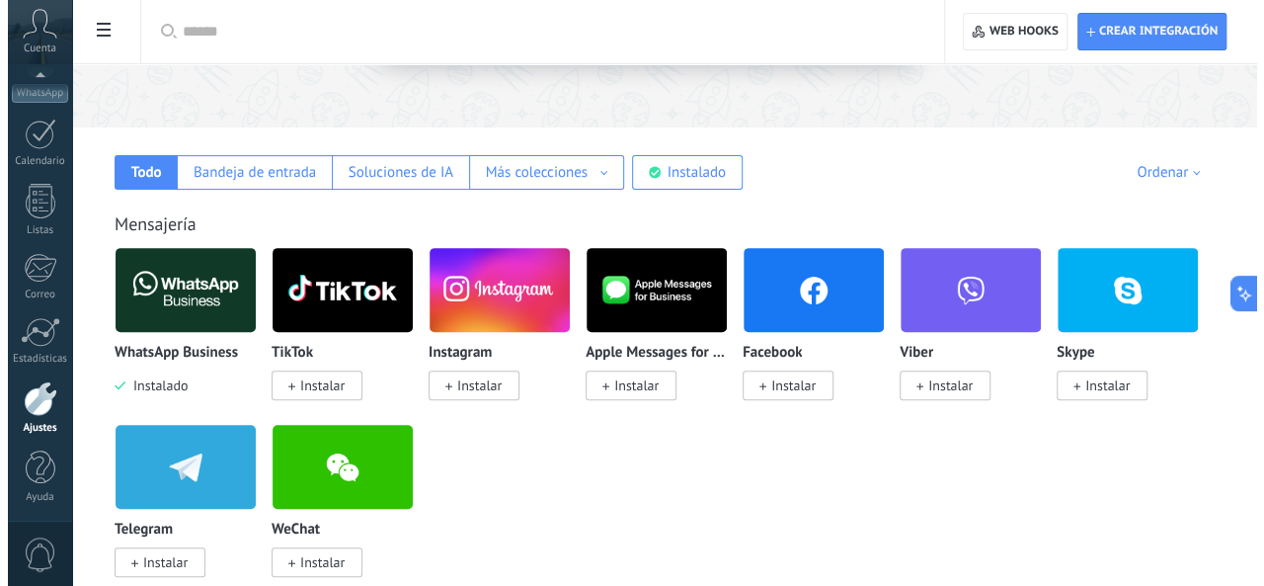
scroll to position [221, 0]
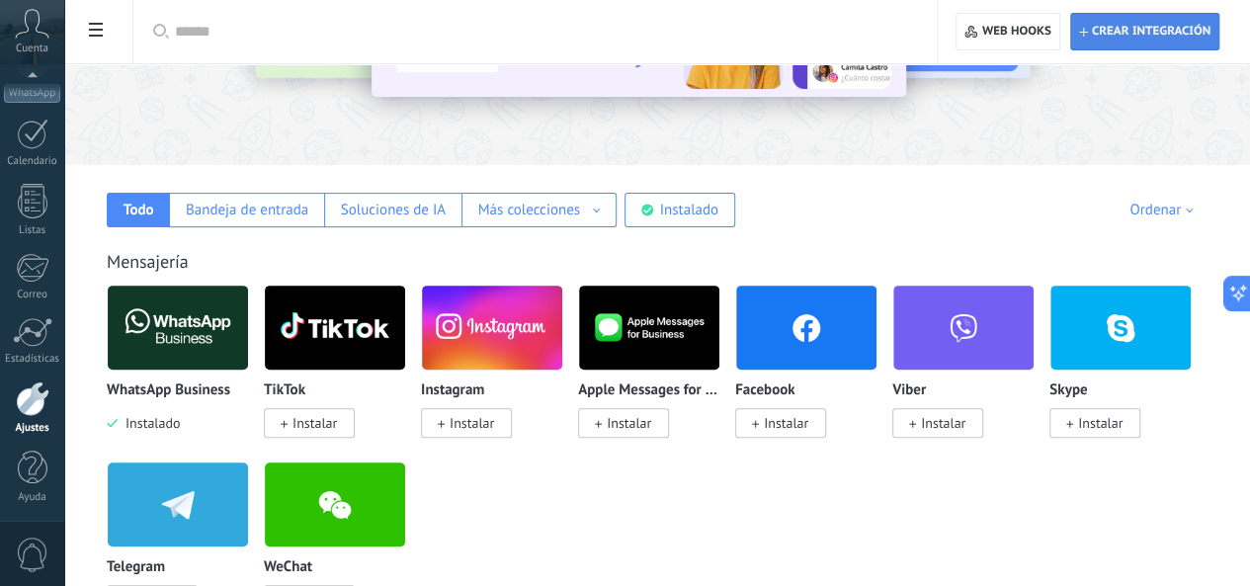
click at [1175, 37] on span "Crear integración" at bounding box center [1151, 32] width 119 height 16
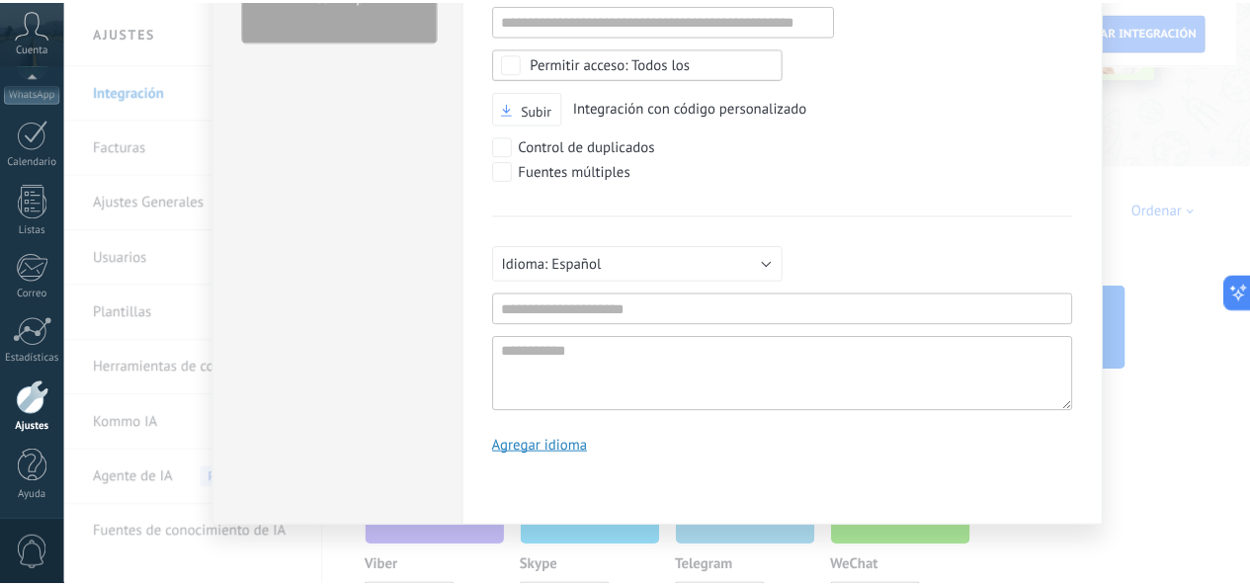
scroll to position [0, 0]
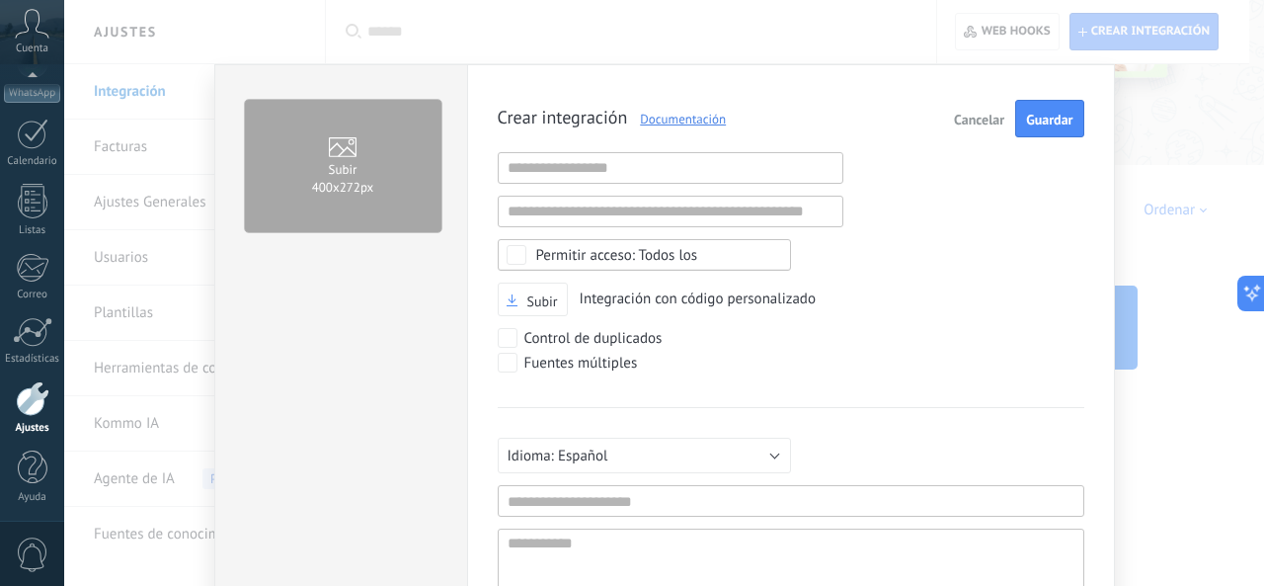
click at [980, 119] on span "Cancelar" at bounding box center [979, 120] width 50 height 14
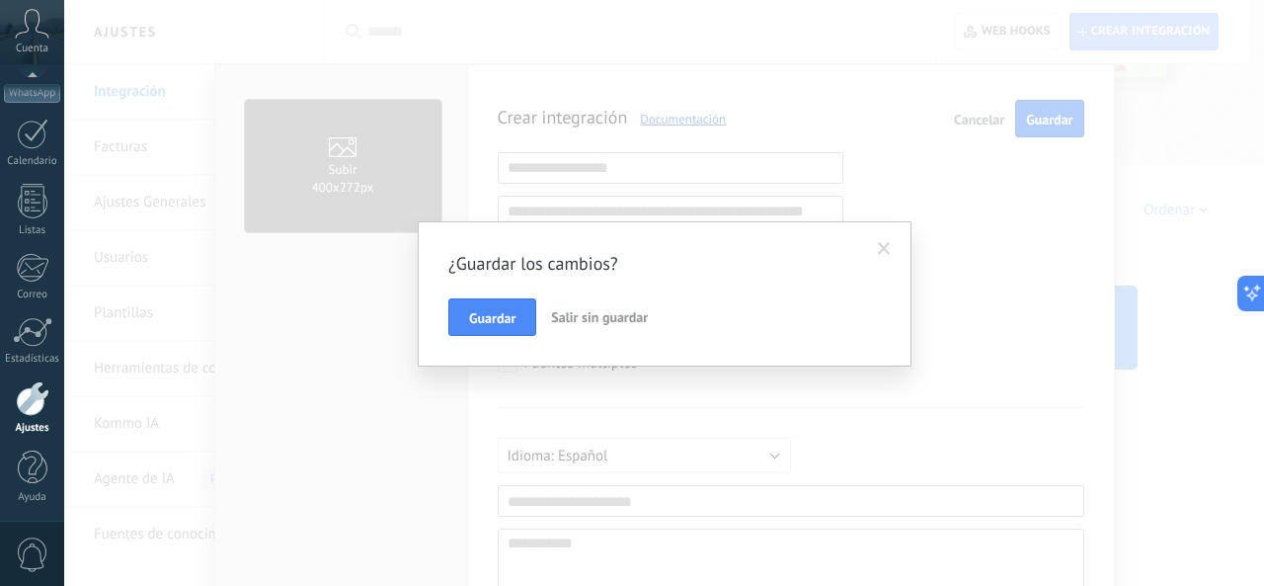
click at [595, 329] on button "Salir sin guardar" at bounding box center [599, 317] width 113 height 38
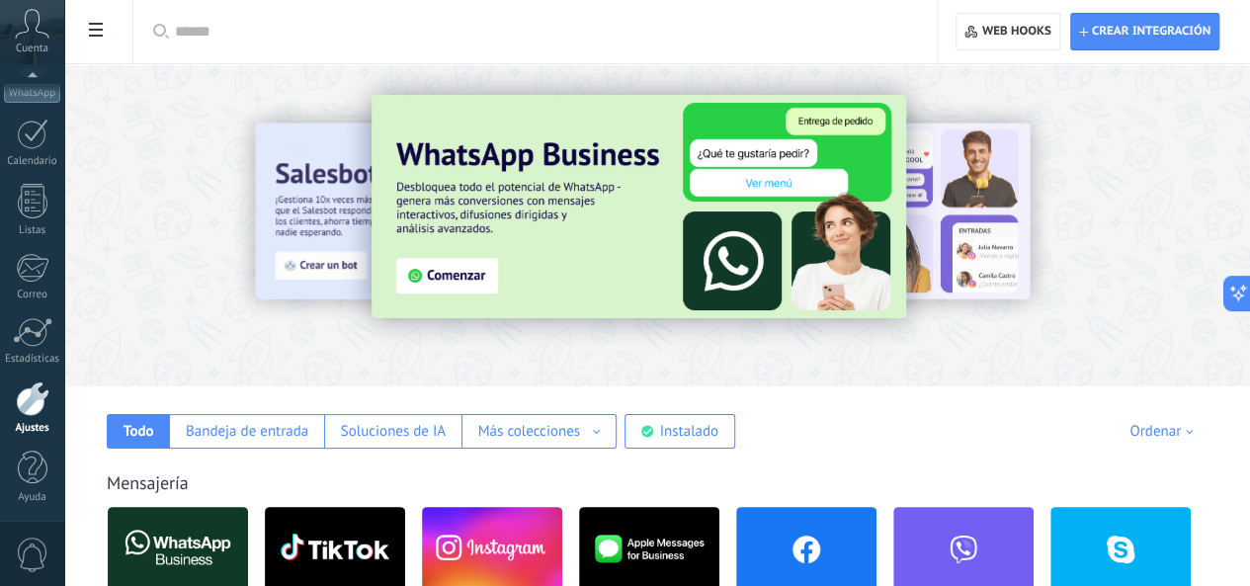
click at [589, 272] on img at bounding box center [638, 206] width 534 height 223
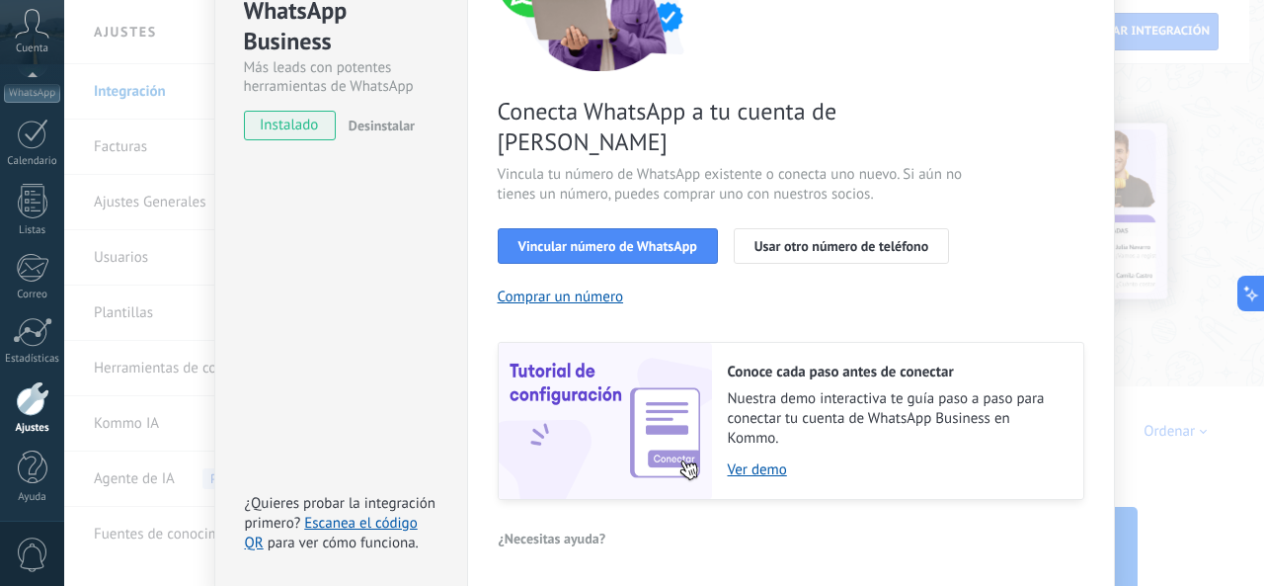
scroll to position [290, 0]
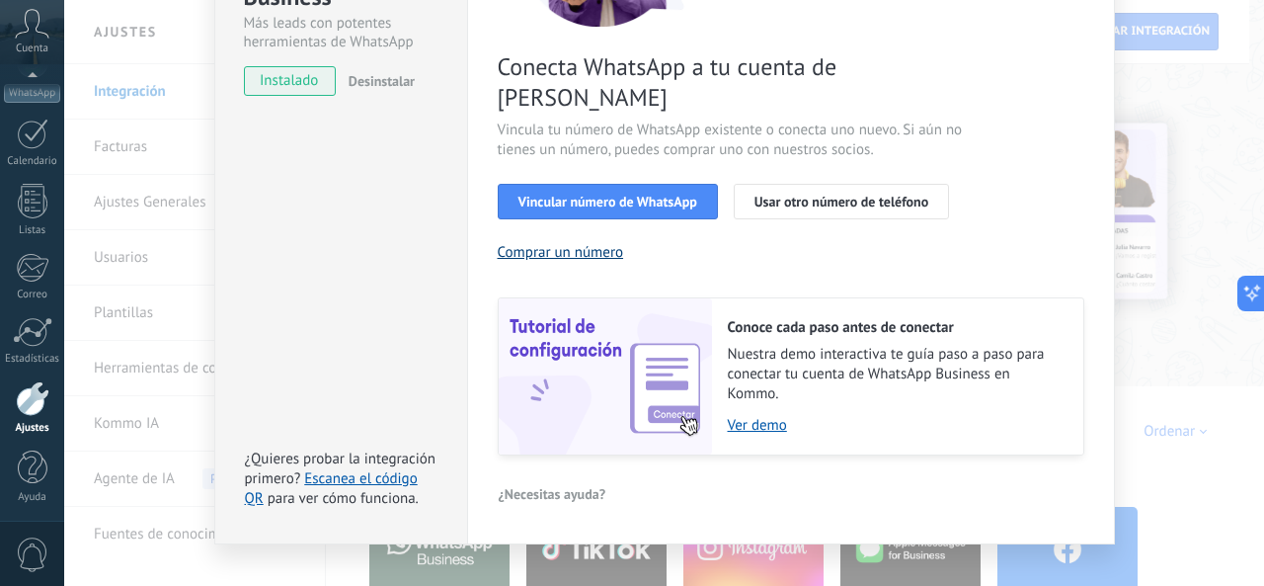
click at [573, 243] on button "Comprar un número" at bounding box center [561, 252] width 126 height 19
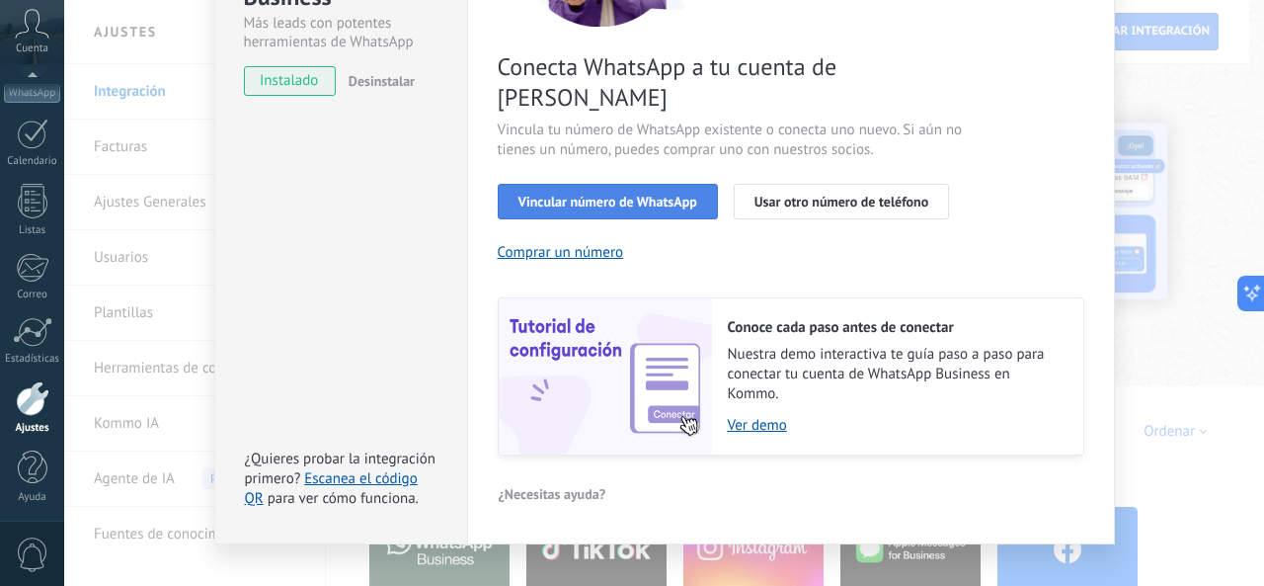
click at [636, 195] on span "Vincular número de WhatsApp" at bounding box center [608, 202] width 179 height 14
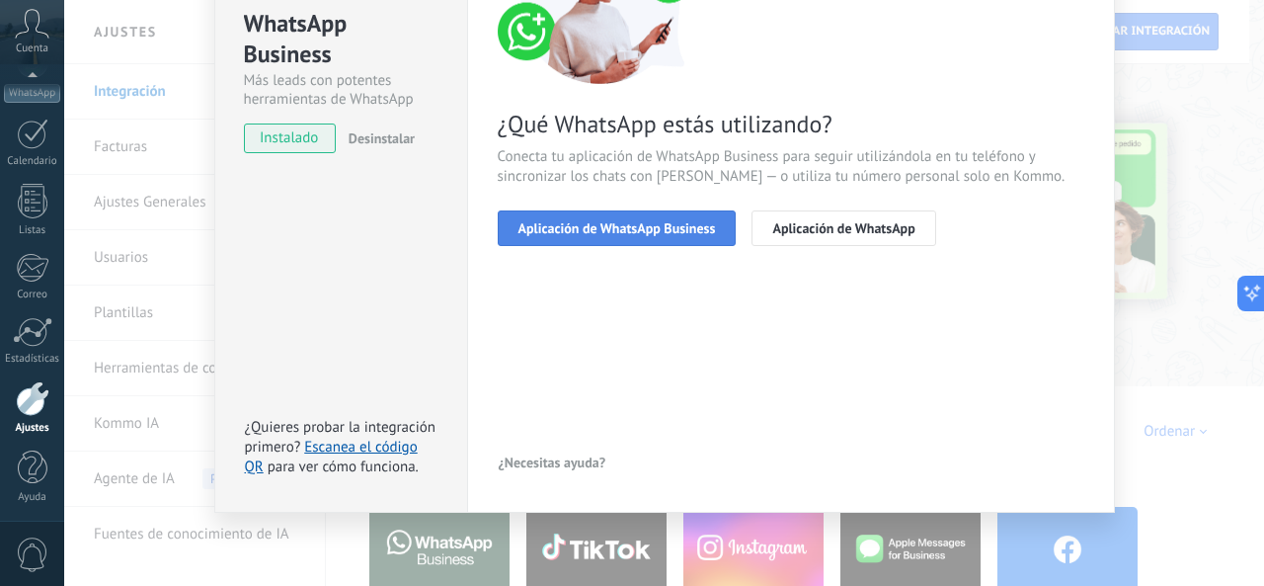
click at [662, 223] on span "Aplicación de WhatsApp Business" at bounding box center [618, 228] width 198 height 14
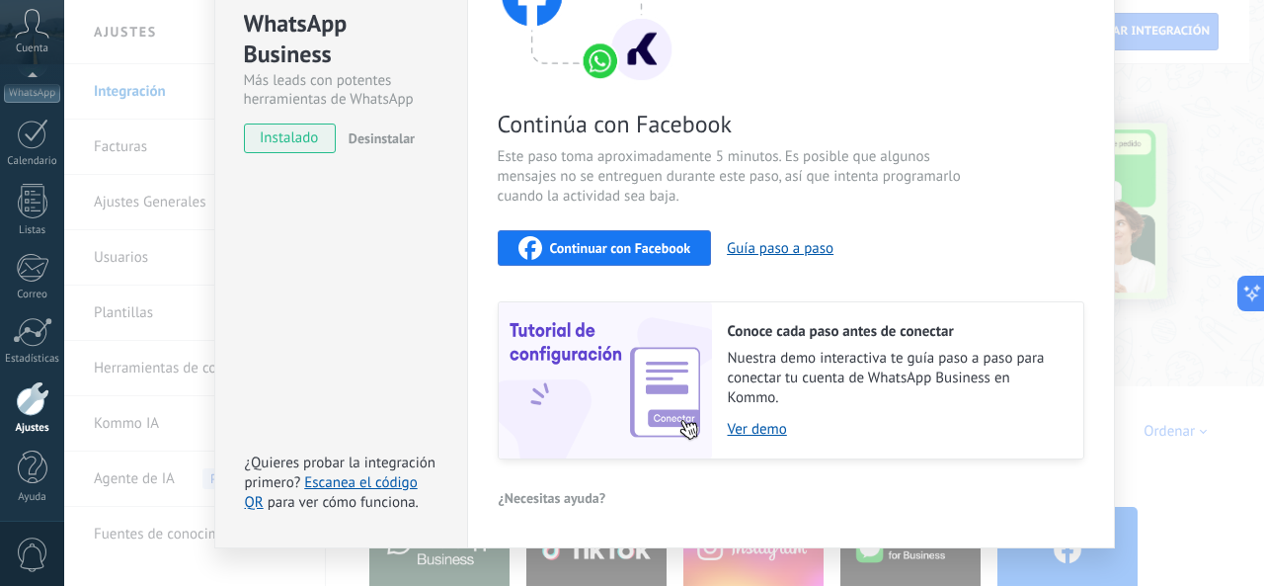
click at [648, 258] on div "Continuar con Facebook" at bounding box center [605, 248] width 173 height 24
